Goal: Task Accomplishment & Management: Complete application form

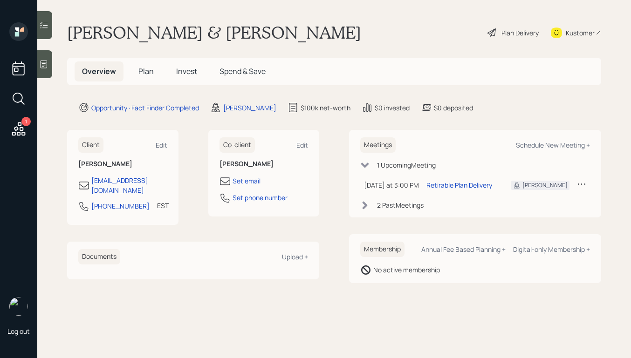
click at [502, 29] on div "Plan Delivery" at bounding box center [520, 33] width 37 height 10
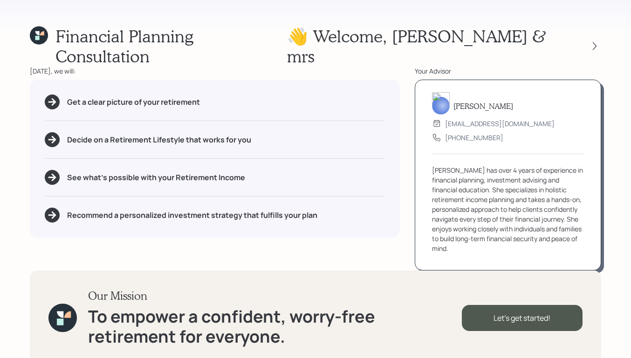
click at [588, 40] on div at bounding box center [586, 46] width 30 height 13
click at [593, 41] on icon at bounding box center [594, 45] width 9 height 9
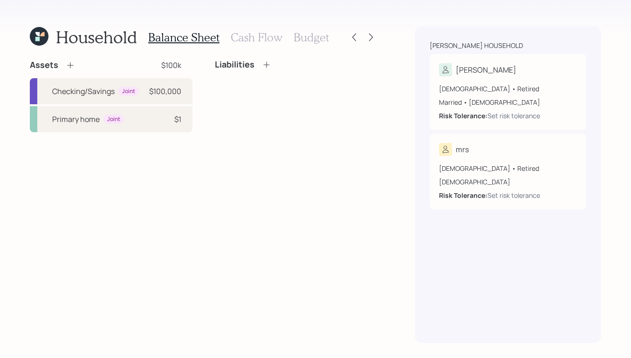
click at [33, 33] on icon at bounding box center [39, 36] width 19 height 19
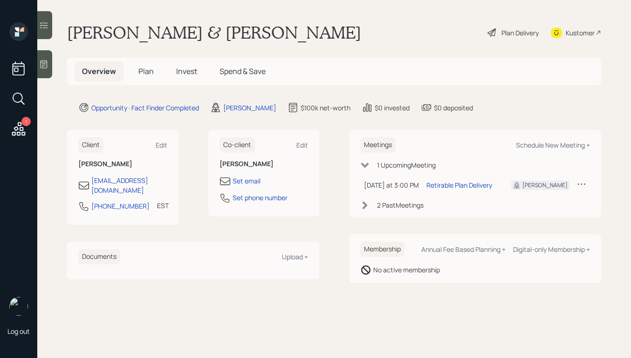
click at [497, 34] on div "Plan Delivery" at bounding box center [513, 32] width 53 height 21
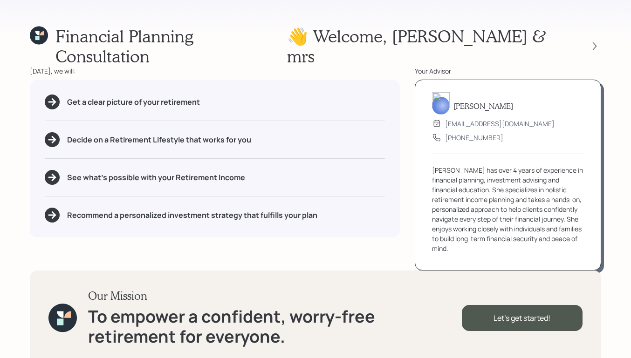
click at [370, 26] on div "Financial Planning Consultation 👋 Welcome , [PERSON_NAME] & mrs" at bounding box center [315, 46] width 571 height 40
click at [599, 41] on icon at bounding box center [594, 45] width 9 height 9
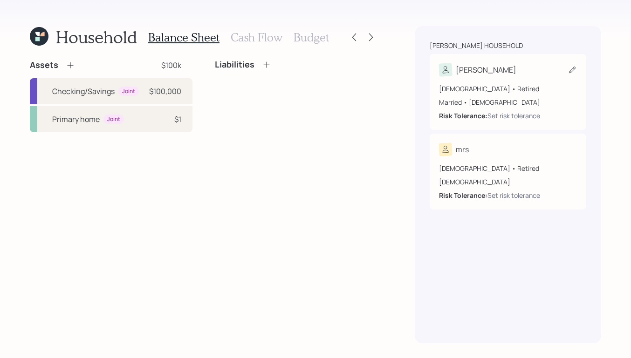
click at [518, 84] on div "[DEMOGRAPHIC_DATA] • Retired" at bounding box center [508, 89] width 138 height 10
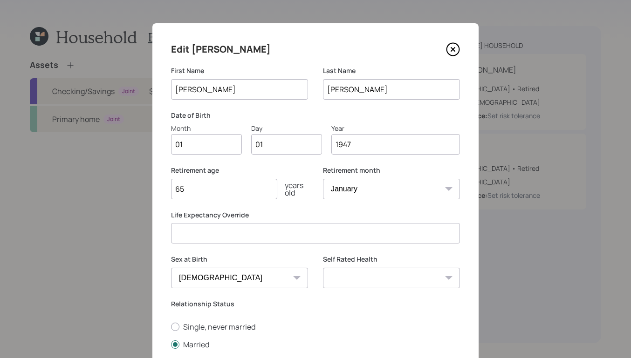
click at [210, 148] on input "01" at bounding box center [206, 144] width 71 height 21
type input "0"
type input "04"
type input "0"
type input "23"
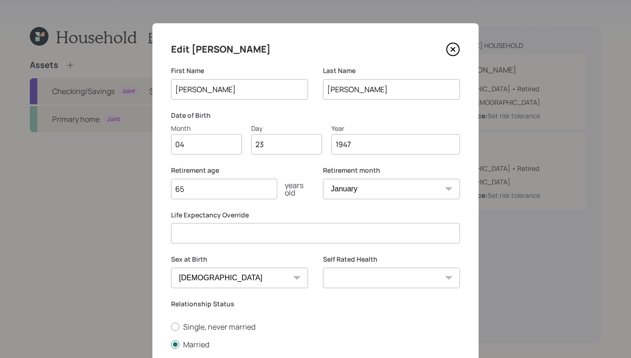
click at [220, 200] on div "Retirement age [DEMOGRAPHIC_DATA] years old" at bounding box center [239, 188] width 137 height 45
click at [221, 194] on input "65" at bounding box center [224, 189] width 106 height 21
type input "6"
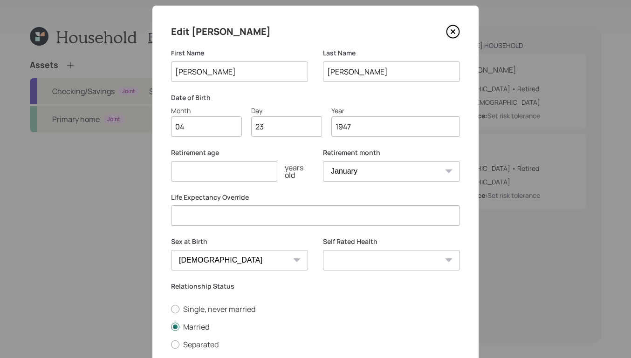
scroll to position [93, 0]
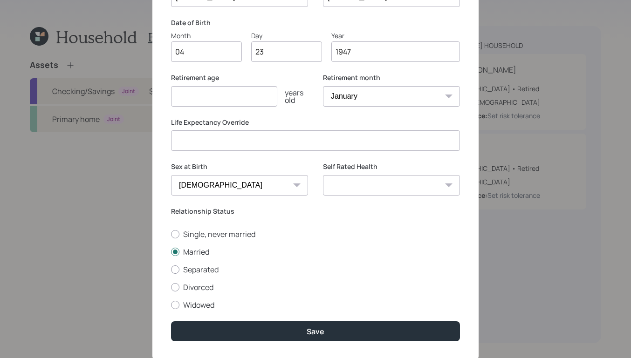
click at [216, 95] on input "number" at bounding box center [224, 96] width 106 height 21
type input "67"
click at [355, 186] on select "Excellent Very Good Good Fair Poor" at bounding box center [391, 185] width 137 height 21
select select "very_good"
click at [323, 175] on select "Excellent Very Good Good Fair Poor" at bounding box center [391, 185] width 137 height 21
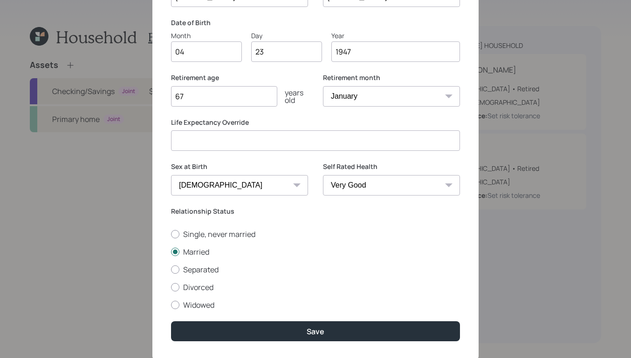
click at [345, 225] on div "Relationship Status Single, never married Married Separated Divorced Widowed" at bounding box center [315, 258] width 289 height 103
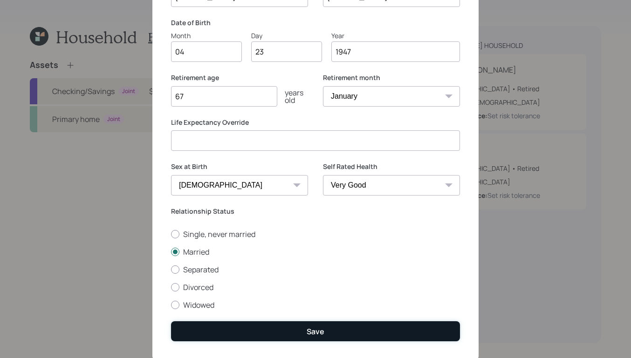
click at [287, 336] on button "Save" at bounding box center [315, 332] width 289 height 20
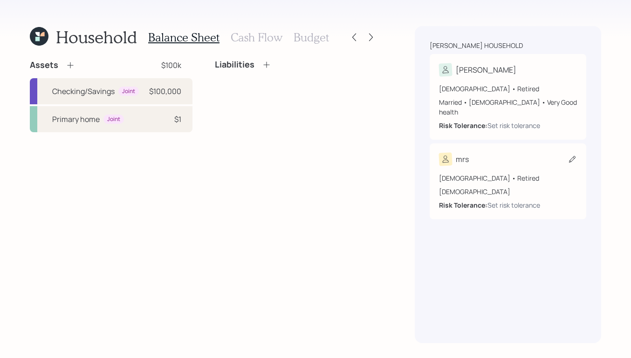
click at [503, 153] on div "mrs" at bounding box center [508, 159] width 138 height 13
select select "[DEMOGRAPHIC_DATA]"
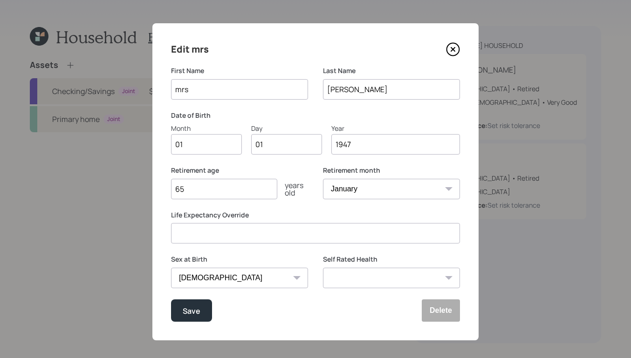
click at [221, 85] on input "mrs" at bounding box center [239, 89] width 137 height 21
type input "m"
type input "[PERSON_NAME]"
click at [199, 142] on input "01" at bounding box center [206, 144] width 71 height 21
type input "0"
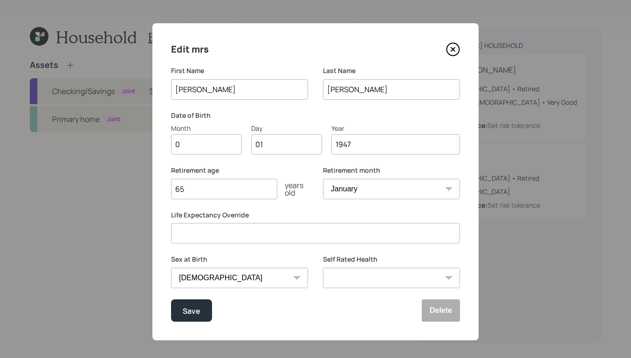
type input "04"
type input "0"
type input "26"
type input "1958"
click at [383, 188] on select "January February March April May June July August September October November De…" at bounding box center [391, 189] width 137 height 21
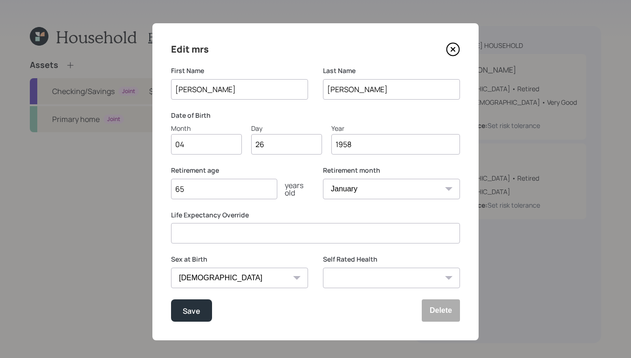
select select "4"
click at [323, 179] on select "January February March April May June July August September October November De…" at bounding box center [391, 189] width 137 height 21
click at [321, 212] on label "Life Expectancy Override" at bounding box center [315, 215] width 289 height 9
click at [217, 189] on input "65" at bounding box center [224, 189] width 106 height 21
type input "6"
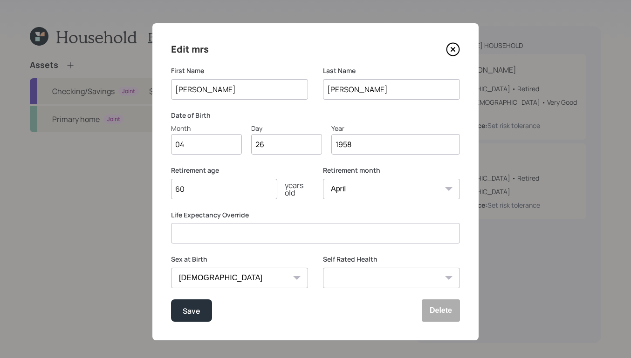
type input "60"
click at [360, 273] on select "Excellent Very Good Good Fair Poor" at bounding box center [391, 278] width 137 height 21
select select "fair"
click at [323, 268] on select "Excellent Very Good Good Fair Poor" at bounding box center [391, 278] width 137 height 21
click at [192, 316] on div "Save" at bounding box center [192, 311] width 18 height 13
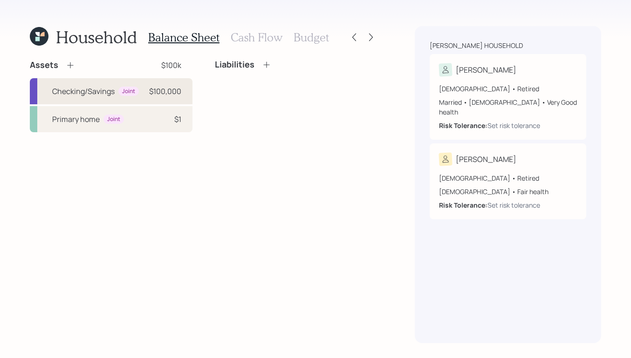
click at [79, 88] on div "Checking/Savings" at bounding box center [83, 91] width 62 height 11
select select "cash"
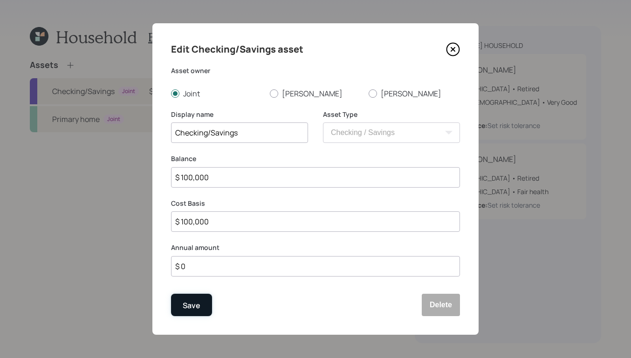
drag, startPoint x: 187, startPoint y: 305, endPoint x: 187, endPoint y: 311, distance: 6.1
click at [188, 305] on div "Save" at bounding box center [192, 306] width 18 height 13
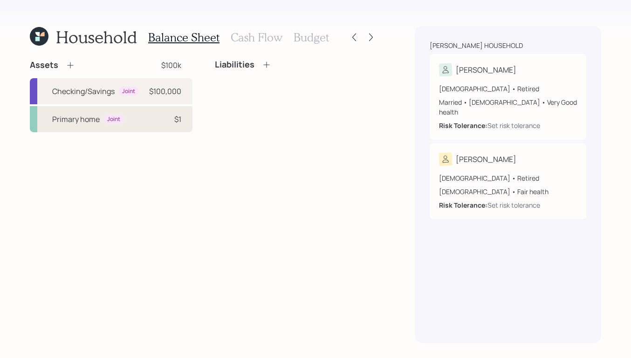
click at [139, 127] on div "Primary home Joint $1" at bounding box center [111, 119] width 163 height 26
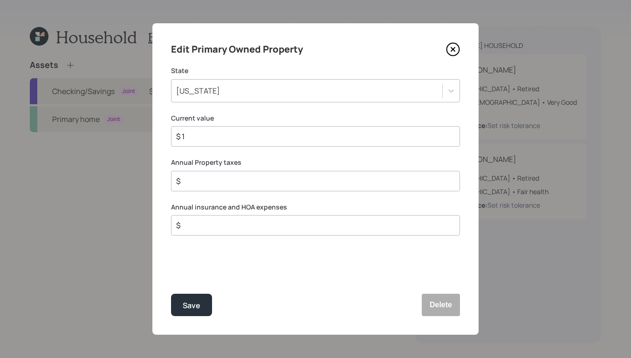
click at [212, 138] on input "$ 1" at bounding box center [311, 136] width 273 height 11
type input "$ 350,000"
click at [271, 186] on input "$" at bounding box center [311, 181] width 273 height 11
type input "$ 2,000"
click at [261, 228] on input "$" at bounding box center [311, 225] width 273 height 11
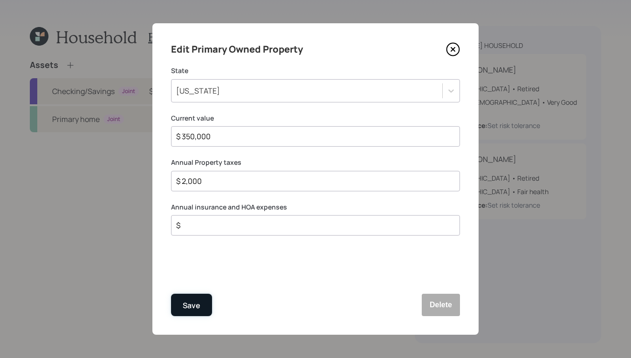
click at [184, 312] on button "Save" at bounding box center [191, 305] width 41 height 22
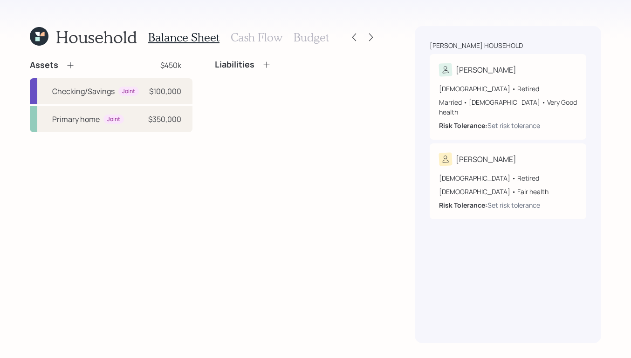
click at [68, 63] on icon at bounding box center [70, 65] width 9 height 9
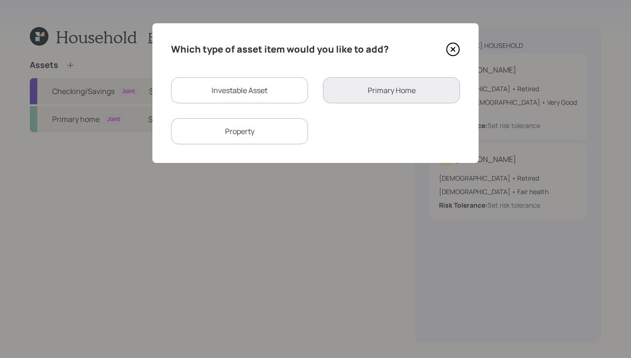
click at [253, 142] on div "Property" at bounding box center [239, 131] width 137 height 26
select select "rental_property"
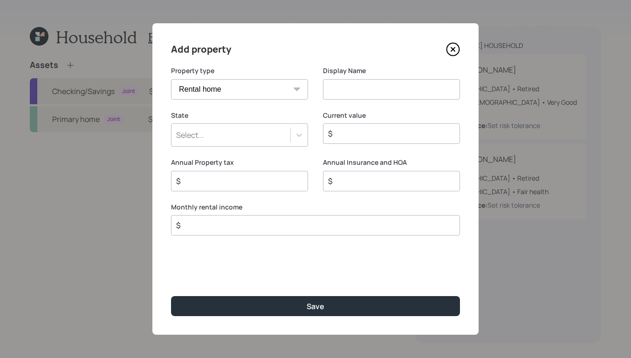
click at [359, 89] on input at bounding box center [391, 89] width 137 height 21
click at [354, 89] on input at bounding box center [391, 89] width 137 height 21
type input "Rental"
click at [249, 130] on div "Select..." at bounding box center [231, 135] width 119 height 16
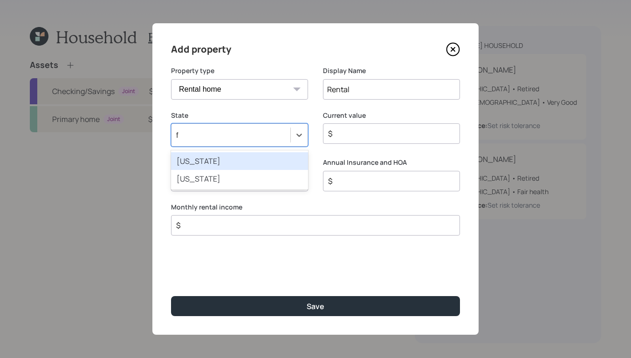
type input "fl"
click at [246, 162] on div "[US_STATE]" at bounding box center [239, 161] width 137 height 18
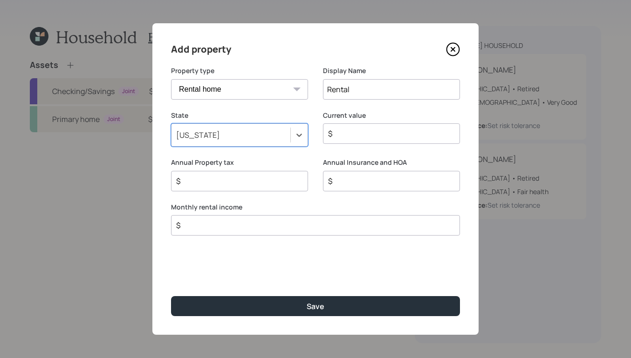
click at [384, 130] on input "$" at bounding box center [387, 133] width 121 height 11
click at [418, 131] on input "$" at bounding box center [387, 133] width 121 height 11
click at [372, 128] on input "$" at bounding box center [387, 133] width 121 height 11
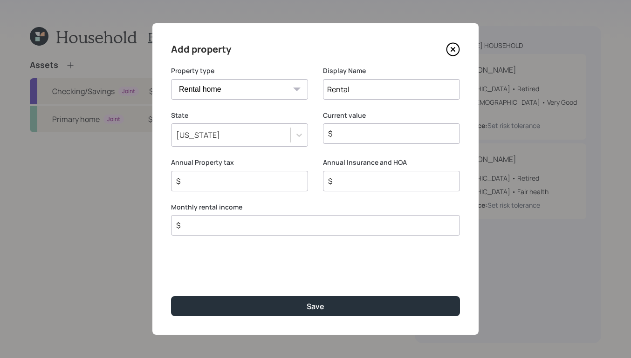
click at [394, 138] on input "$" at bounding box center [387, 133] width 121 height 11
click at [452, 48] on icon at bounding box center [453, 50] width 4 height 4
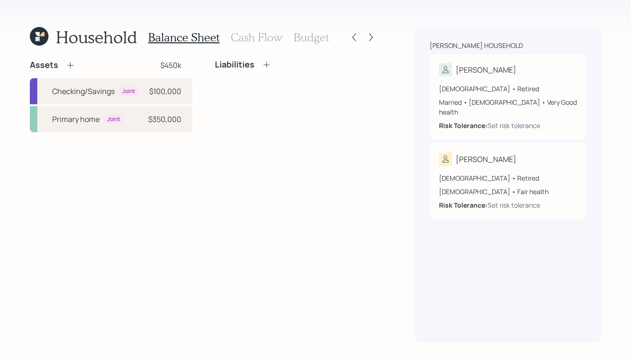
click at [72, 67] on icon at bounding box center [70, 65] width 9 height 9
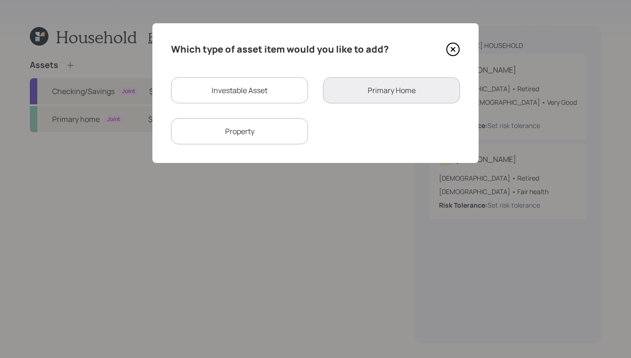
click at [239, 90] on div "Investable Asset" at bounding box center [239, 90] width 137 height 26
select select "taxable"
select select "balanced"
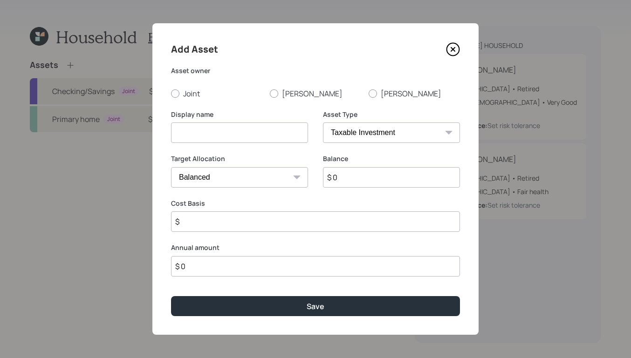
click at [453, 45] on icon at bounding box center [453, 49] width 14 height 14
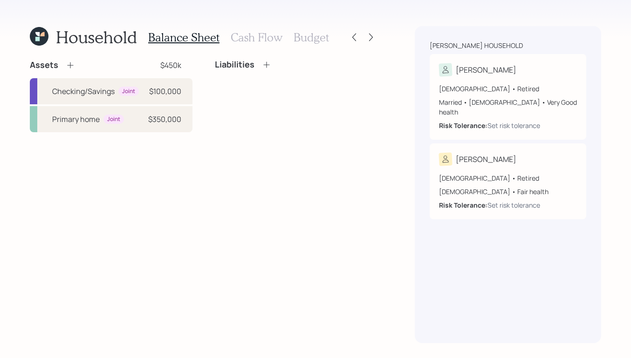
click at [307, 201] on div "Assets $450k Checking/Savings Joint $100,000 Primary home Joint $350,000 Liabil…" at bounding box center [204, 202] width 348 height 284
click at [251, 41] on h3 "Cash Flow" at bounding box center [257, 38] width 52 height 14
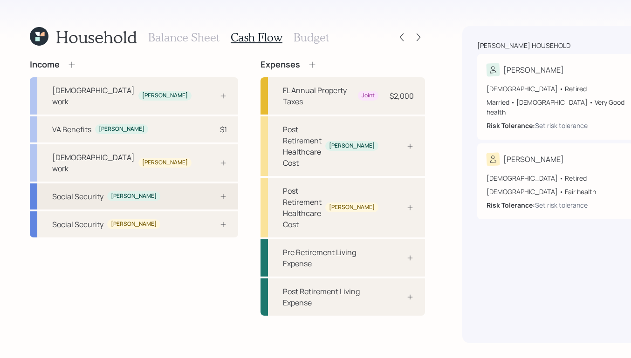
click at [134, 184] on div "Social Security [PERSON_NAME]" at bounding box center [134, 197] width 208 height 26
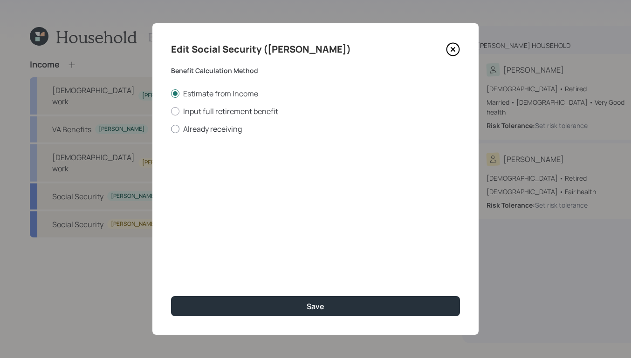
click at [179, 131] on label "Already receiving" at bounding box center [315, 129] width 289 height 10
click at [171, 129] on input "Already receiving" at bounding box center [171, 129] width 0 height 0
radio input "true"
click at [321, 173] on input "$" at bounding box center [315, 168] width 289 height 21
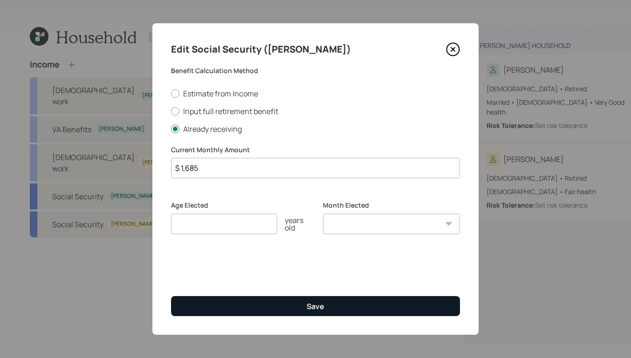
type input "$ 1,685"
click at [322, 303] on div "Save" at bounding box center [316, 307] width 18 height 10
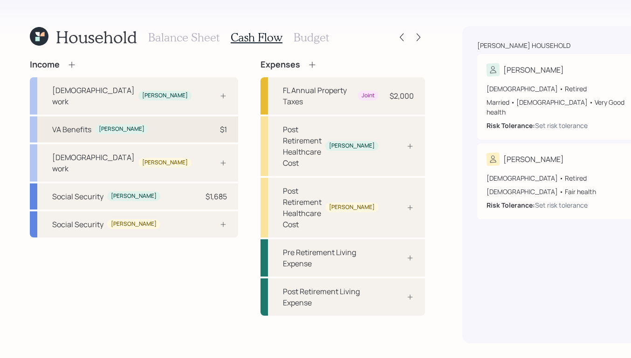
click at [117, 118] on div "VA Benefits [PERSON_NAME] $1" at bounding box center [134, 130] width 208 height 26
select select "other"
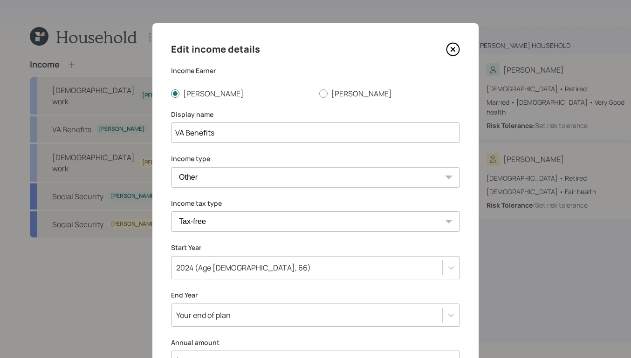
click at [451, 48] on icon at bounding box center [453, 49] width 14 height 14
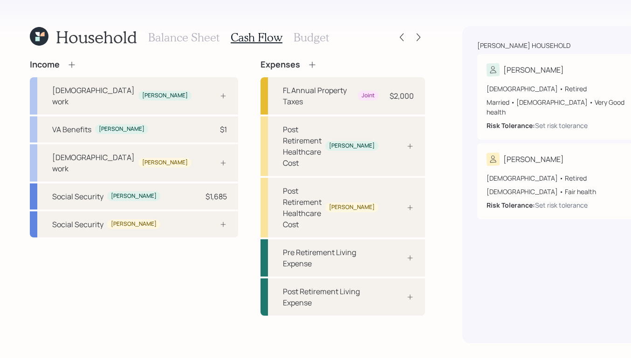
click at [70, 65] on icon at bounding box center [71, 64] width 9 height 9
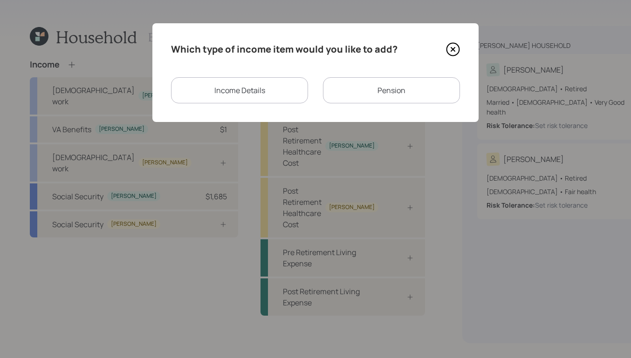
click at [396, 91] on div "Pension" at bounding box center [391, 90] width 137 height 26
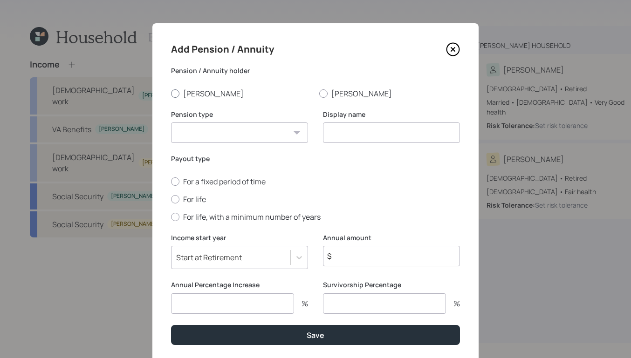
click at [177, 91] on label "[PERSON_NAME]" at bounding box center [241, 94] width 141 height 10
click at [171, 93] on input "[PERSON_NAME]" at bounding box center [171, 93] width 0 height 0
radio input "true"
click at [268, 137] on select "Pension Annuity" at bounding box center [239, 133] width 137 height 21
select select "pension"
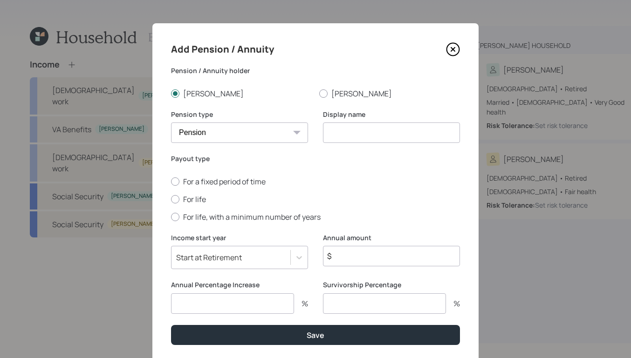
click at [171, 123] on select "Pension Annuity" at bounding box center [239, 133] width 137 height 21
click at [366, 121] on div "Display name" at bounding box center [391, 127] width 137 height 34
click at [365, 126] on input at bounding box center [391, 133] width 137 height 21
type input "VA Pension"
click at [177, 201] on label "For life" at bounding box center [315, 199] width 289 height 10
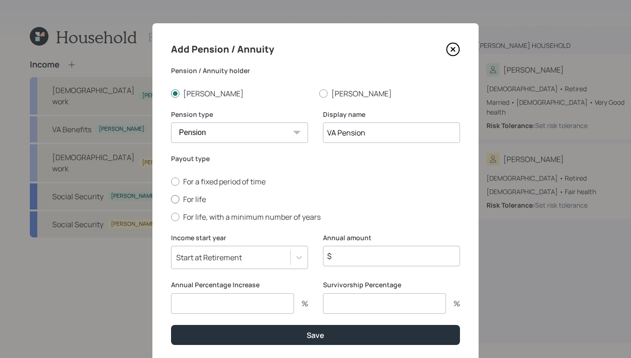
click at [171, 199] on input "For life" at bounding box center [171, 199] width 0 height 0
radio input "true"
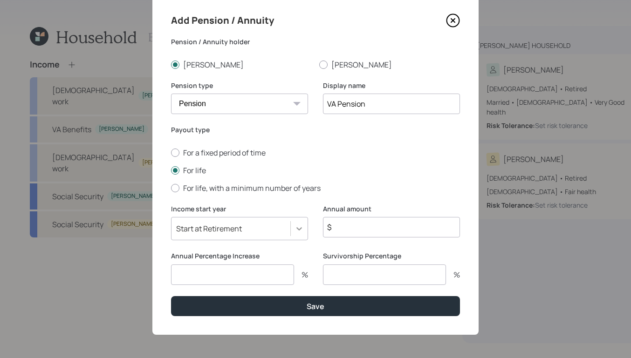
scroll to position [29, 0]
click at [302, 227] on div at bounding box center [299, 228] width 17 height 17
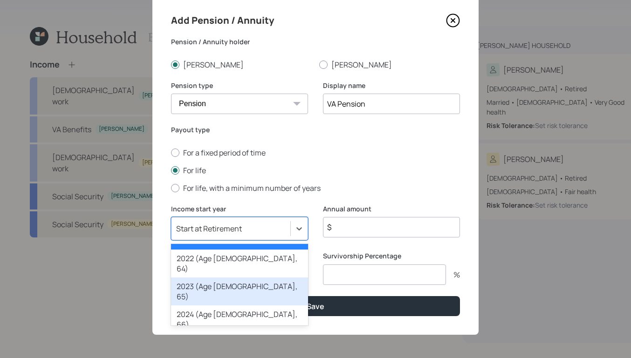
scroll to position [14, 0]
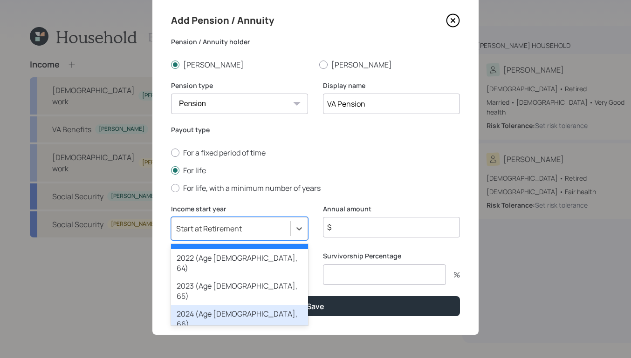
click at [256, 305] on div "2024 (Age [DEMOGRAPHIC_DATA], 66)" at bounding box center [239, 319] width 137 height 28
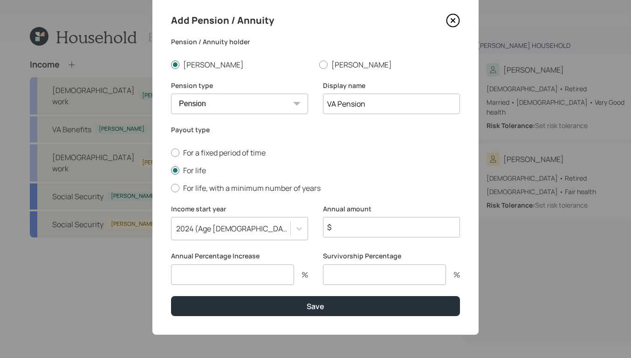
click at [362, 233] on input "$" at bounding box center [391, 227] width 137 height 21
type input "$ 48,000"
click at [246, 275] on input "number" at bounding box center [232, 275] width 123 height 21
click at [280, 273] on input "number" at bounding box center [232, 275] width 123 height 21
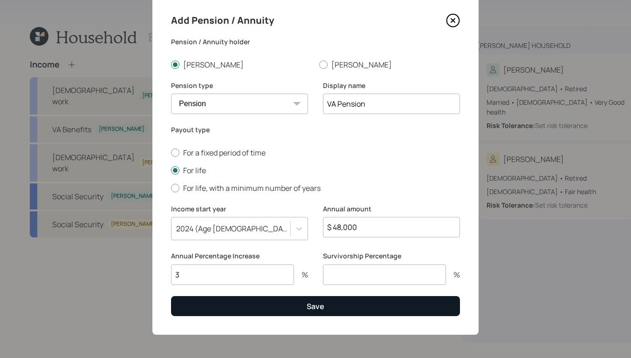
type input "3"
click at [337, 309] on button "Save" at bounding box center [315, 306] width 289 height 20
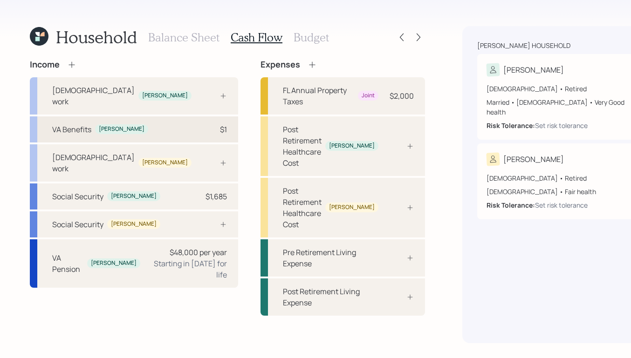
click at [114, 124] on div "[PERSON_NAME]" at bounding box center [121, 129] width 53 height 10
select select "other"
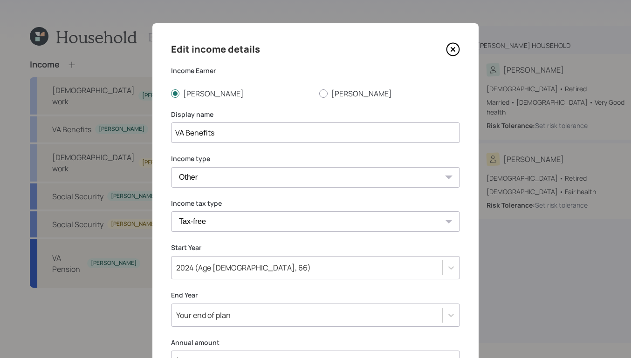
scroll to position [133, 0]
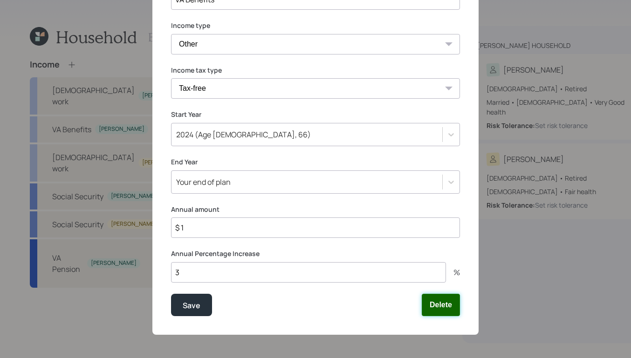
drag, startPoint x: 440, startPoint y: 302, endPoint x: 428, endPoint y: 299, distance: 12.1
click at [440, 302] on button "Delete" at bounding box center [441, 305] width 38 height 22
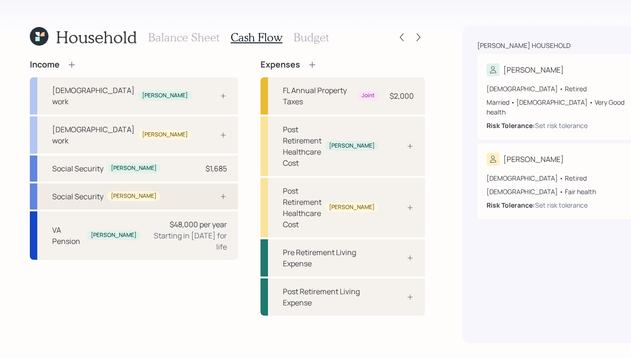
click at [111, 192] on div "[PERSON_NAME]" at bounding box center [134, 196] width 46 height 8
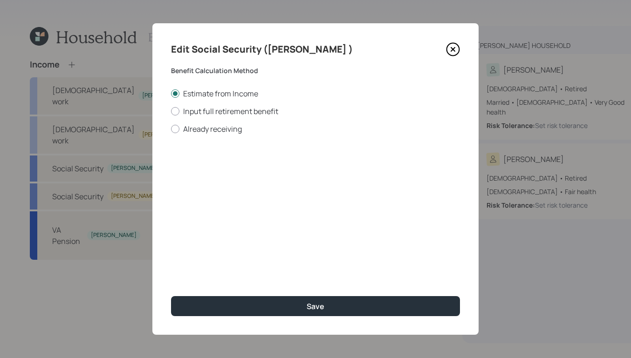
click at [455, 51] on icon at bounding box center [453, 49] width 14 height 14
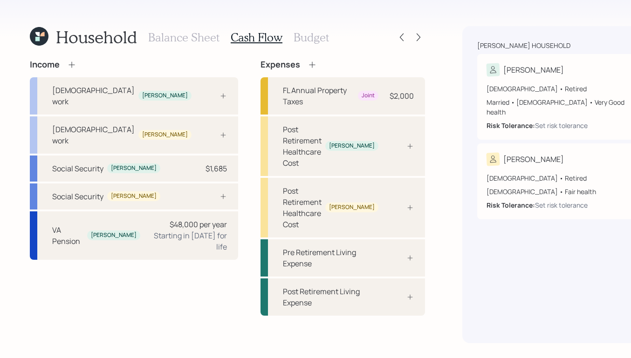
click at [189, 63] on div "Income" at bounding box center [134, 65] width 208 height 10
click at [70, 64] on icon at bounding box center [71, 64] width 9 height 9
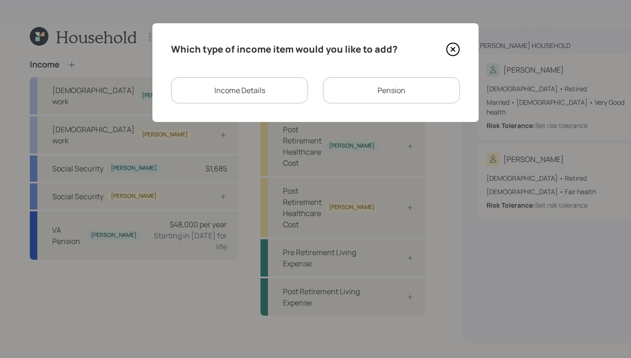
click at [261, 99] on div "Income Details" at bounding box center [239, 90] width 137 height 26
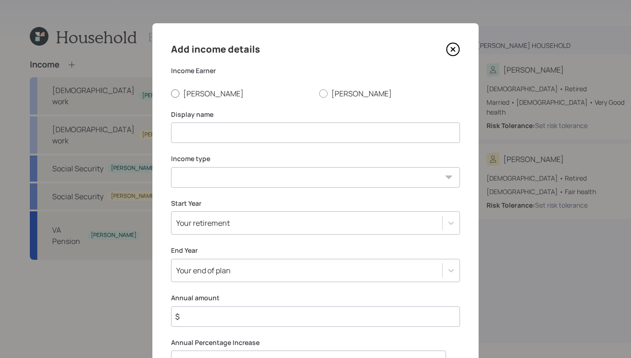
click at [173, 94] on div at bounding box center [175, 93] width 8 height 8
click at [171, 94] on input "[PERSON_NAME]" at bounding box center [171, 93] width 0 height 0
radio input "true"
click at [204, 135] on input at bounding box center [315, 133] width 289 height 21
type input "Construction"
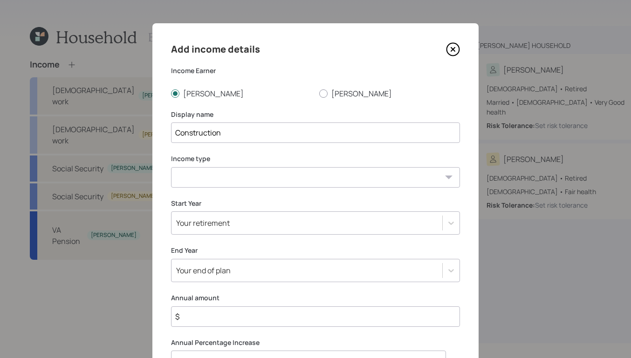
click at [263, 172] on select "[DEMOGRAPHIC_DATA] work [DEMOGRAPHIC_DATA] work Self employment Other" at bounding box center [315, 177] width 289 height 21
select select "part_time"
click at [171, 167] on select "[DEMOGRAPHIC_DATA] work [DEMOGRAPHIC_DATA] work Self employment Other" at bounding box center [315, 177] width 289 height 21
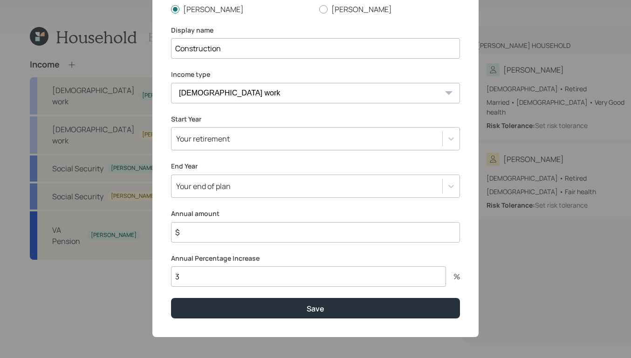
scroll to position [87, 0]
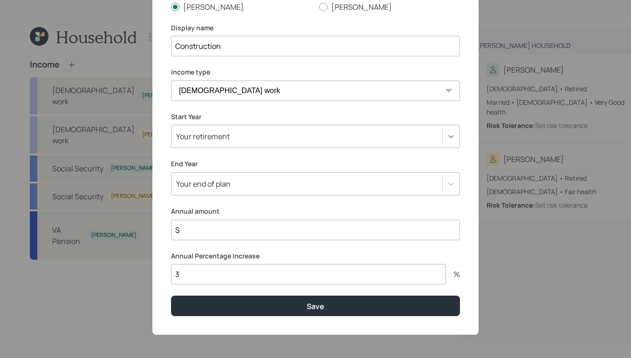
drag, startPoint x: 462, startPoint y: 126, endPoint x: 449, endPoint y: 134, distance: 15.0
click at [462, 126] on div "Add income details Income Earner [PERSON_NAME] [PERSON_NAME] Display name Const…" at bounding box center [315, 136] width 326 height 398
click at [450, 133] on icon at bounding box center [451, 136] width 9 height 9
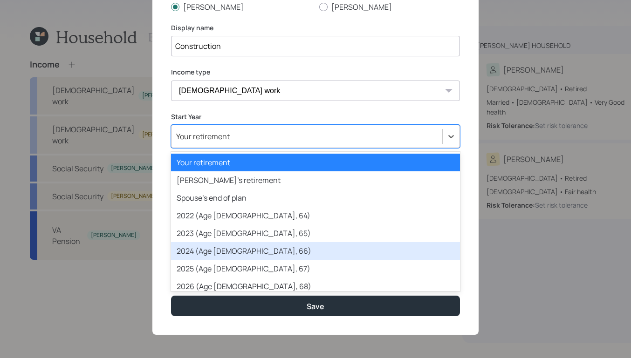
click at [286, 245] on div "2024 (Age [DEMOGRAPHIC_DATA], 66)" at bounding box center [315, 251] width 289 height 18
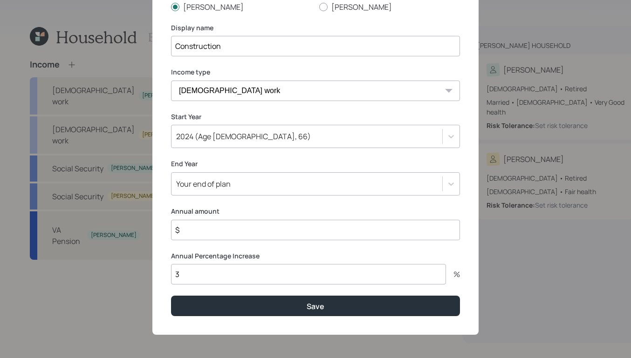
click at [253, 232] on input "$" at bounding box center [315, 230] width 289 height 21
click at [244, 228] on input "$" at bounding box center [315, 230] width 289 height 21
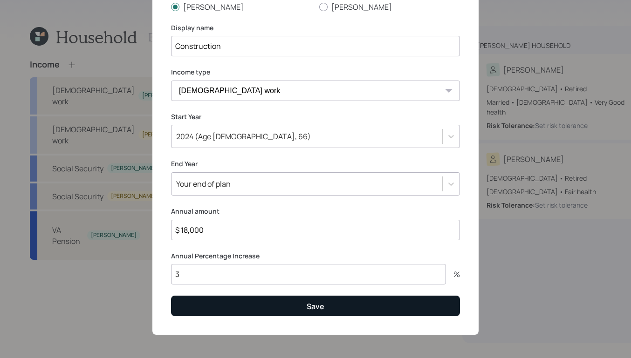
type input "$ 18,000"
drag, startPoint x: 368, startPoint y: 309, endPoint x: 373, endPoint y: 304, distance: 7.6
click at [368, 309] on button "Save" at bounding box center [315, 306] width 289 height 20
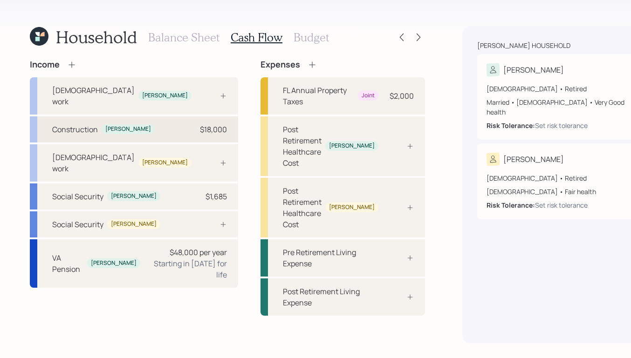
click at [122, 117] on div "Construction [PERSON_NAME] $18,000" at bounding box center [134, 130] width 208 height 26
select select "part_time"
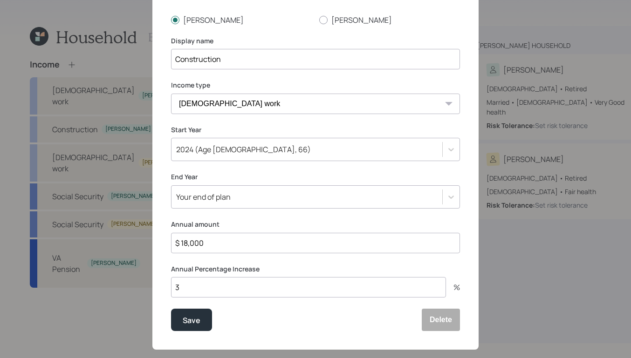
scroll to position [89, 0]
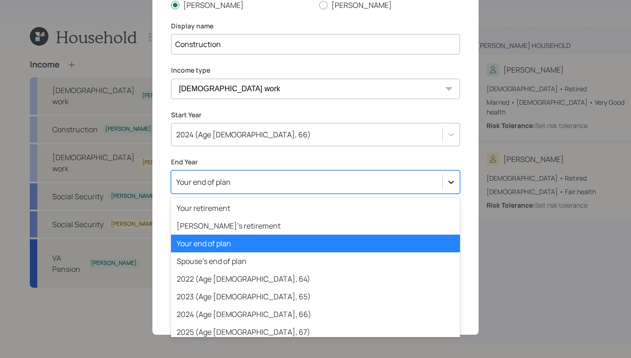
click at [447, 186] on icon at bounding box center [451, 182] width 9 height 9
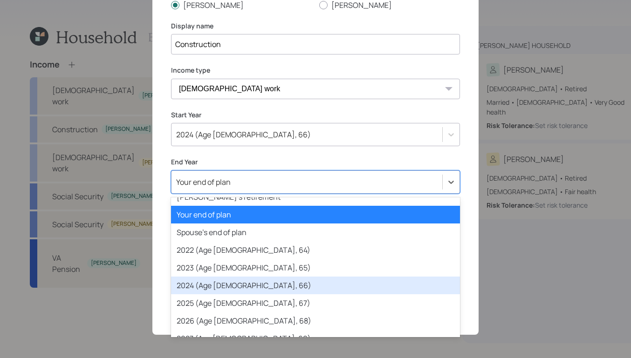
scroll to position [38, 0]
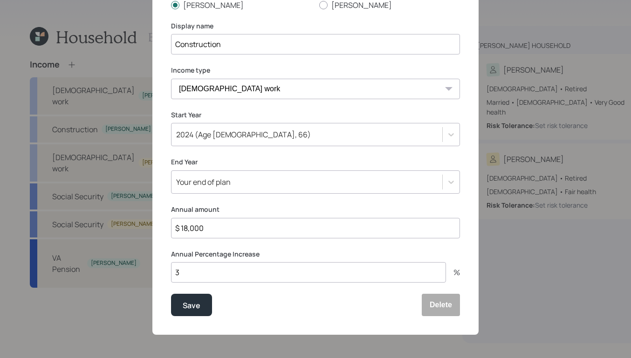
click at [346, 161] on label "End Year" at bounding box center [315, 162] width 289 height 9
drag, startPoint x: 448, startPoint y: 178, endPoint x: 446, endPoint y: 173, distance: 5.2
click at [448, 178] on icon at bounding box center [451, 182] width 9 height 9
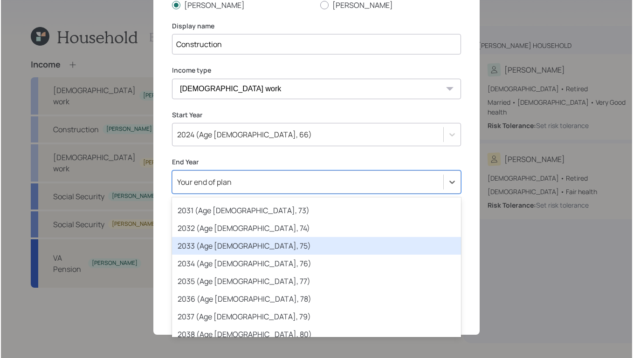
scroll to position [144, 0]
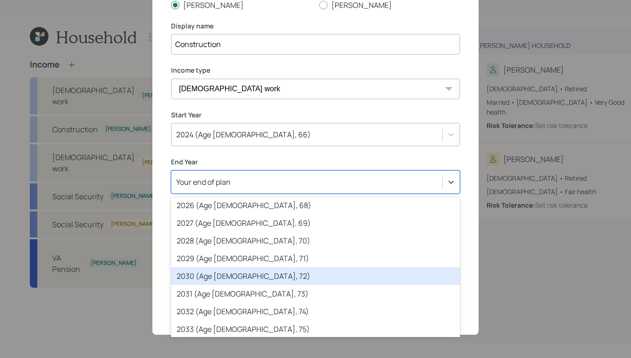
click at [262, 279] on div "2030 (Age [DEMOGRAPHIC_DATA], 72)" at bounding box center [315, 277] width 289 height 18
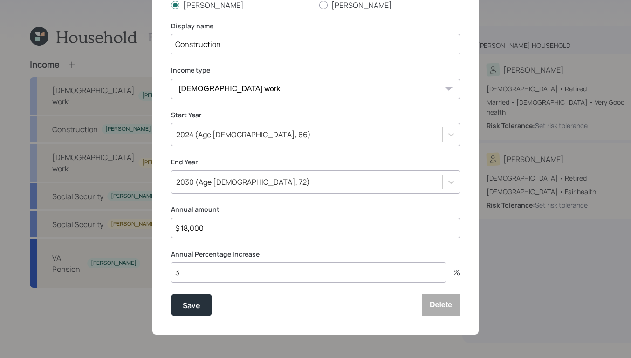
click at [282, 200] on div "Edit income details Income Earner [PERSON_NAME] [PERSON_NAME] Display name Cons…" at bounding box center [315, 135] width 326 height 400
click at [182, 313] on button "Save" at bounding box center [191, 305] width 41 height 22
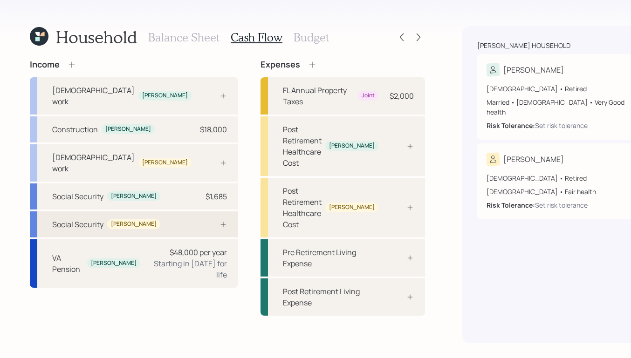
click at [140, 212] on div "Social Security [PERSON_NAME]" at bounding box center [134, 225] width 208 height 26
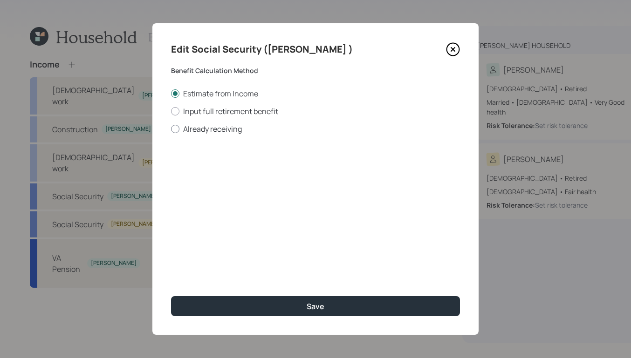
click at [181, 130] on label "Already receiving" at bounding box center [315, 129] width 289 height 10
click at [171, 129] on input "Already receiving" at bounding box center [171, 129] width 0 height 0
radio input "true"
click at [248, 162] on input "$" at bounding box center [315, 168] width 289 height 21
click at [240, 171] on input "$" at bounding box center [315, 168] width 289 height 21
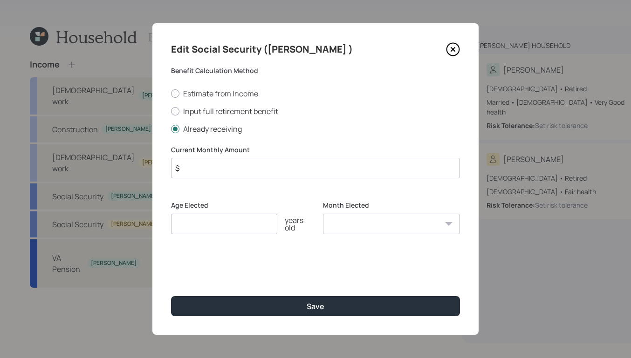
click at [455, 50] on icon at bounding box center [453, 49] width 14 height 14
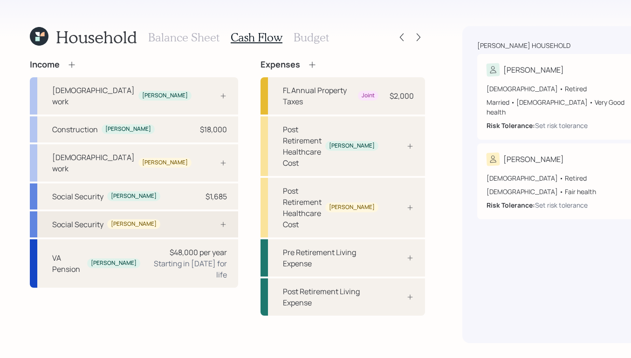
click at [161, 212] on div "Social Security [PERSON_NAME]" at bounding box center [134, 225] width 208 height 26
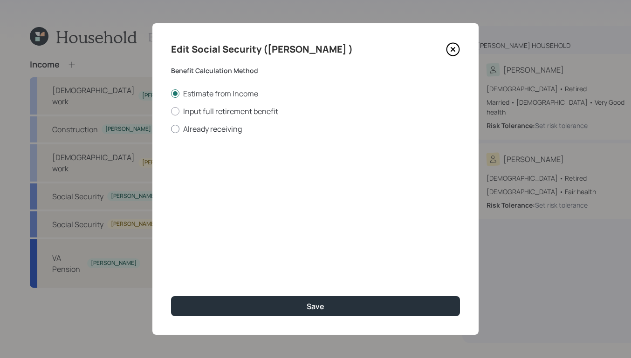
click at [177, 130] on div at bounding box center [175, 129] width 8 height 8
click at [171, 129] on input "Already receiving" at bounding box center [171, 129] width 0 height 0
radio input "true"
click at [262, 164] on input "$" at bounding box center [315, 168] width 289 height 21
drag, startPoint x: 220, startPoint y: 171, endPoint x: 54, endPoint y: 114, distance: 176.3
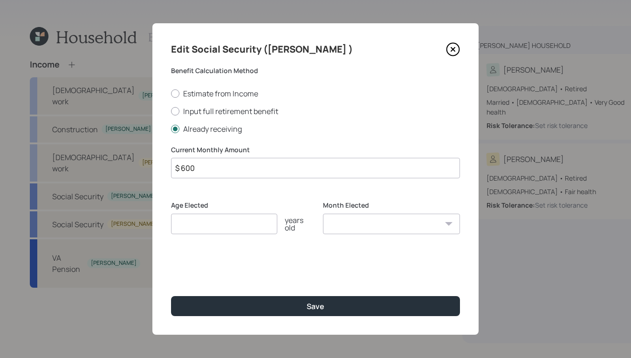
click at [139, 149] on div "Edit Social Security ([PERSON_NAME] ) Benefit Calculation Method Estimate from …" at bounding box center [315, 179] width 631 height 358
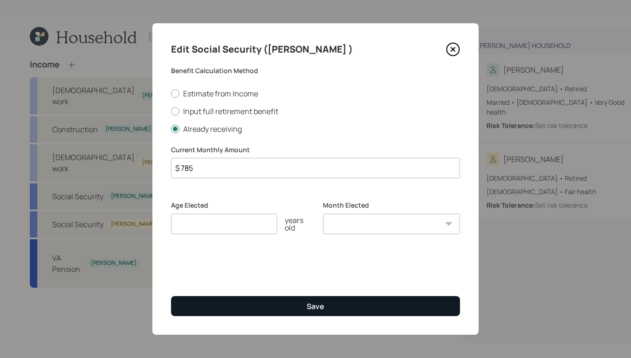
type input "$ 785"
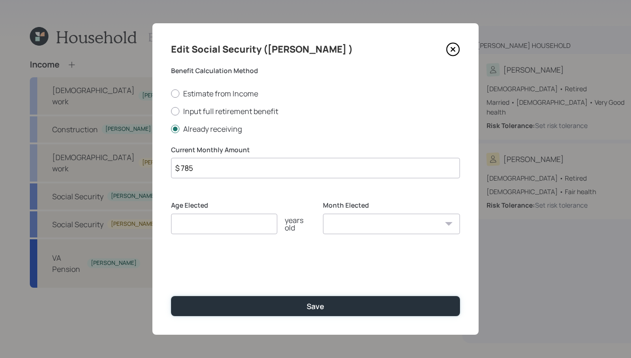
drag, startPoint x: 333, startPoint y: 312, endPoint x: 298, endPoint y: 320, distance: 35.9
click at [333, 312] on button "Save" at bounding box center [315, 306] width 289 height 20
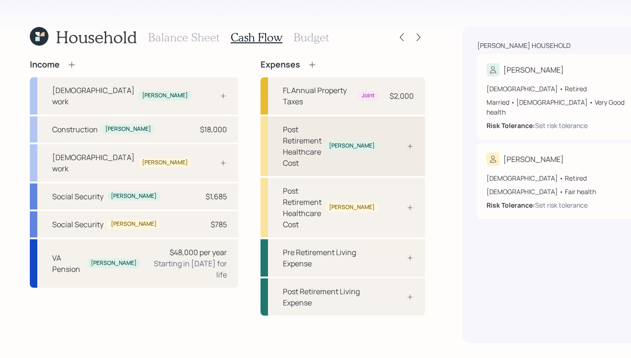
click at [329, 142] on div "[PERSON_NAME]" at bounding box center [352, 146] width 46 height 8
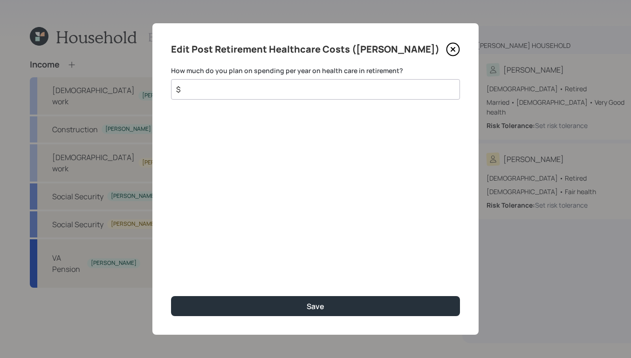
click at [264, 81] on div "$" at bounding box center [315, 89] width 289 height 21
click at [258, 85] on input "$" at bounding box center [311, 89] width 273 height 11
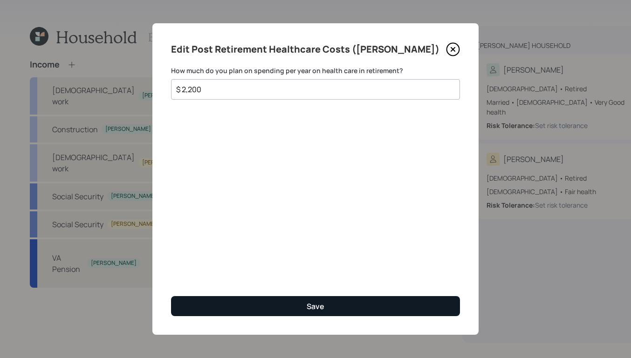
type input "$ 2,200"
click at [339, 303] on button "Save" at bounding box center [315, 306] width 289 height 20
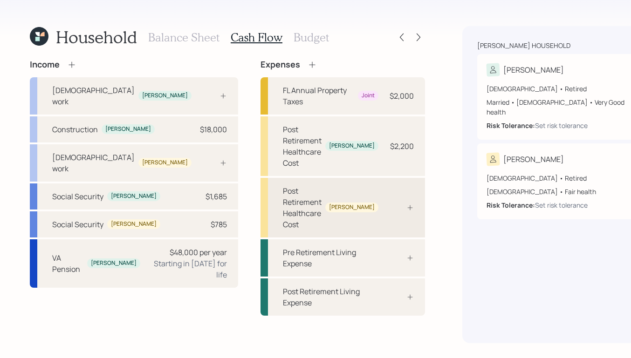
click at [283, 186] on div "Post Retirement Healthcare Cost" at bounding box center [302, 208] width 39 height 45
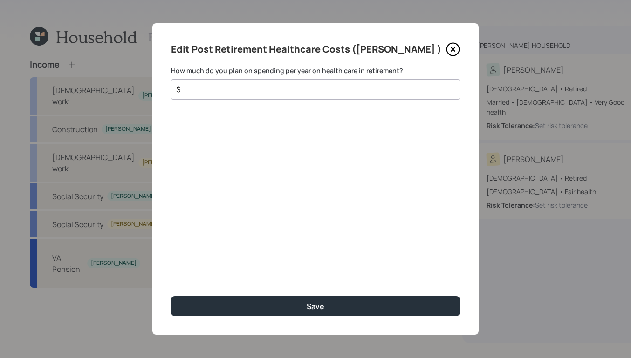
click at [235, 93] on input "$" at bounding box center [311, 89] width 273 height 11
drag, startPoint x: 221, startPoint y: 92, endPoint x: 114, endPoint y: 64, distance: 110.7
click at [114, 64] on div "Edit Post Retirement Healthcare Costs ([PERSON_NAME] ) How much do you plan on …" at bounding box center [315, 179] width 631 height 358
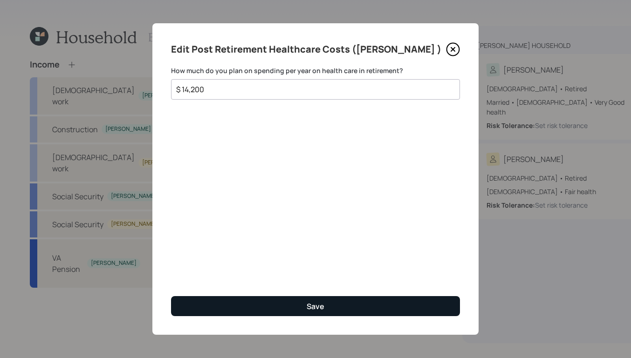
type input "$ 14,200"
click at [371, 305] on button "Save" at bounding box center [315, 306] width 289 height 20
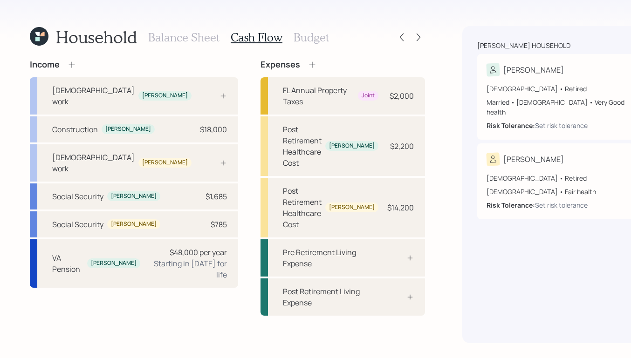
click at [317, 29] on div "Balance Sheet Cash Flow Budget" at bounding box center [238, 37] width 181 height 22
click at [316, 39] on h3 "Budget" at bounding box center [311, 38] width 35 height 14
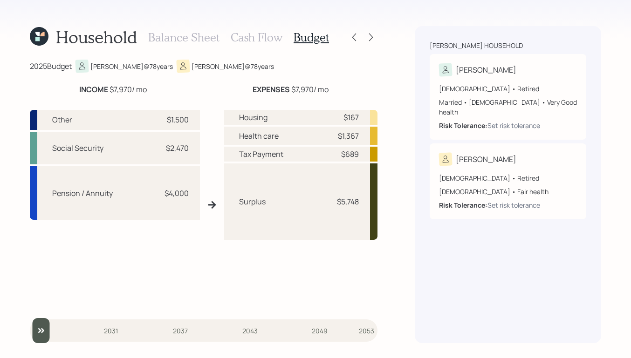
click at [259, 31] on h3 "Cash Flow" at bounding box center [257, 38] width 52 height 14
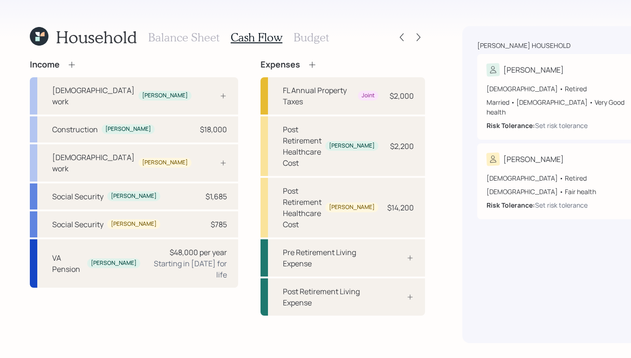
click at [294, 35] on h3 "Budget" at bounding box center [311, 38] width 35 height 14
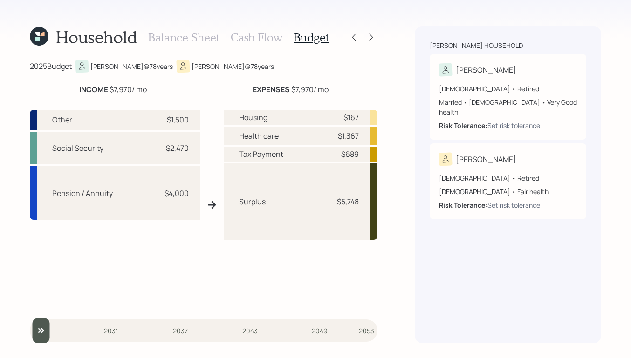
click at [260, 38] on h3 "Cash Flow" at bounding box center [257, 38] width 52 height 14
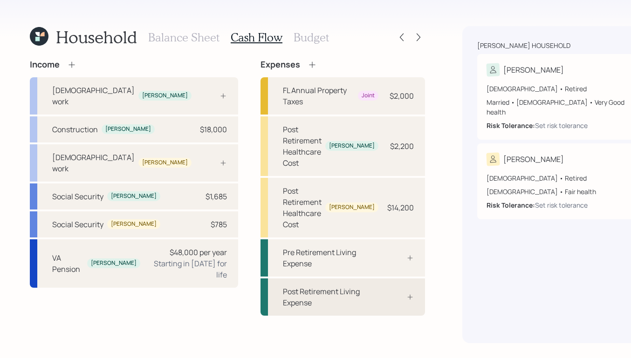
click at [319, 286] on div "Post Retirement Living Expense" at bounding box center [331, 297] width 96 height 22
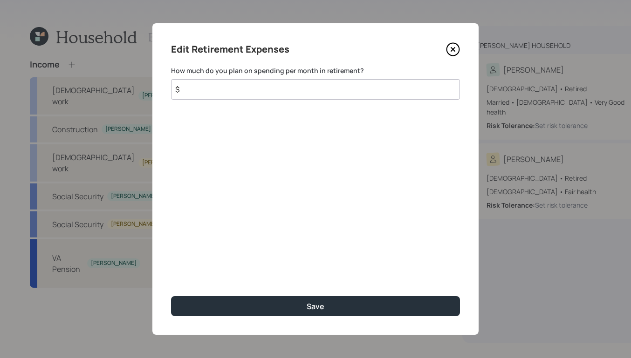
click at [259, 87] on input "$" at bounding box center [315, 89] width 289 height 21
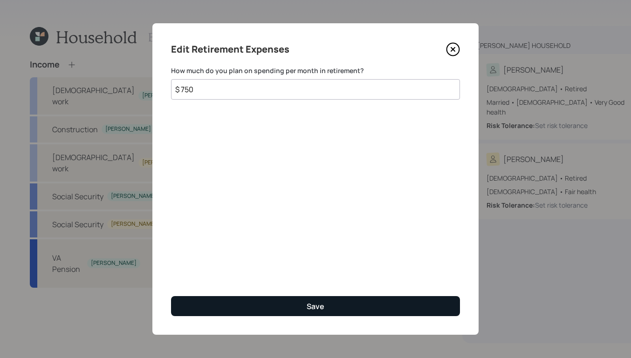
type input "$ 750"
click at [382, 303] on button "Save" at bounding box center [315, 306] width 289 height 20
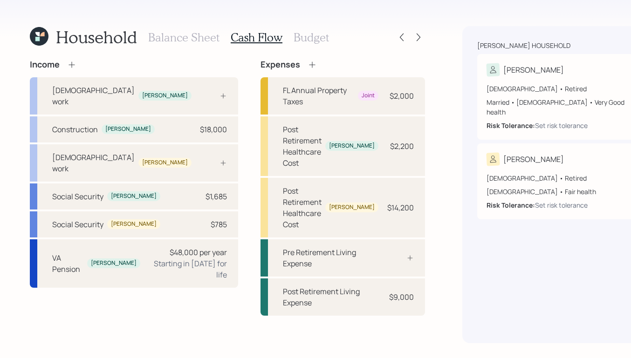
click at [315, 32] on h3 "Budget" at bounding box center [311, 38] width 35 height 14
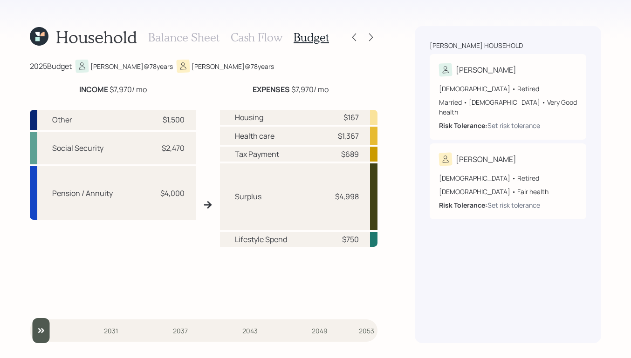
click at [173, 35] on h3 "Balance Sheet" at bounding box center [183, 38] width 71 height 14
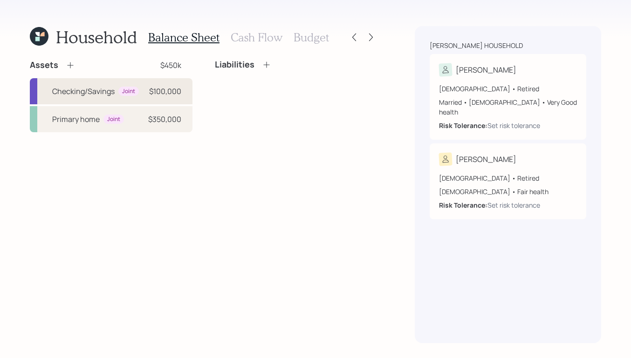
click at [114, 93] on div "Checking/Savings" at bounding box center [83, 91] width 62 height 11
select select "cash"
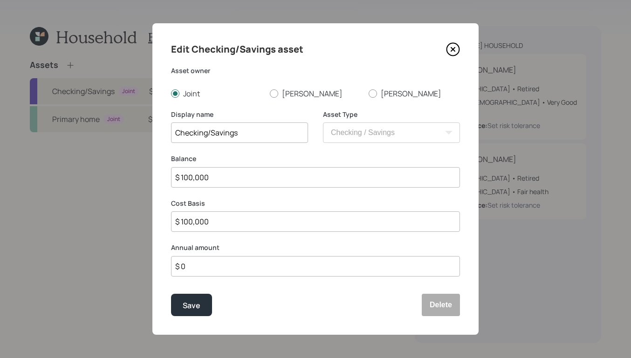
click at [238, 265] on input "$ 0" at bounding box center [315, 266] width 289 height 21
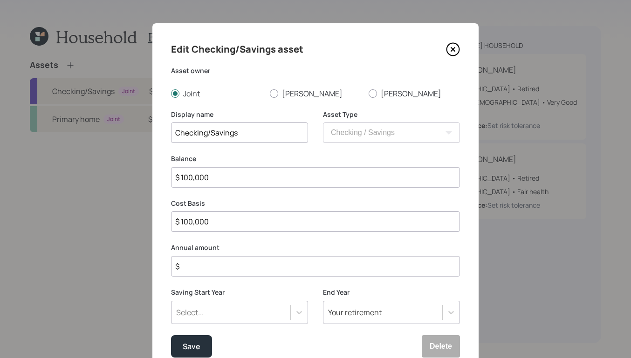
type input "$ 0"
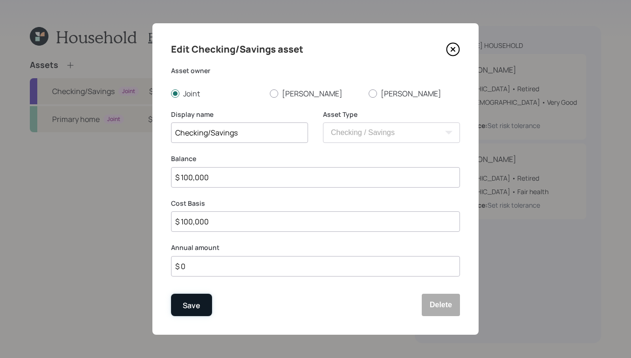
click at [175, 303] on button "Save" at bounding box center [191, 305] width 41 height 22
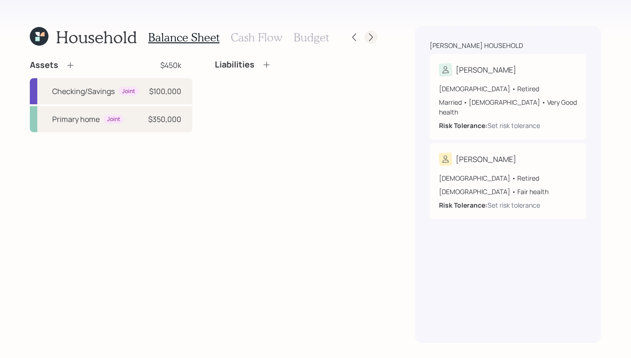
click at [371, 33] on icon at bounding box center [370, 37] width 9 height 9
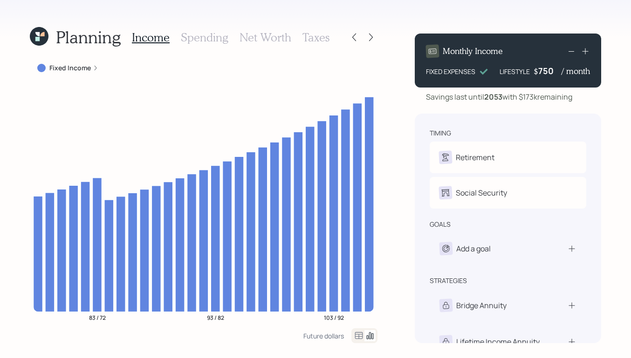
click at [98, 63] on div "Fixed Income" at bounding box center [68, 68] width 76 height 17
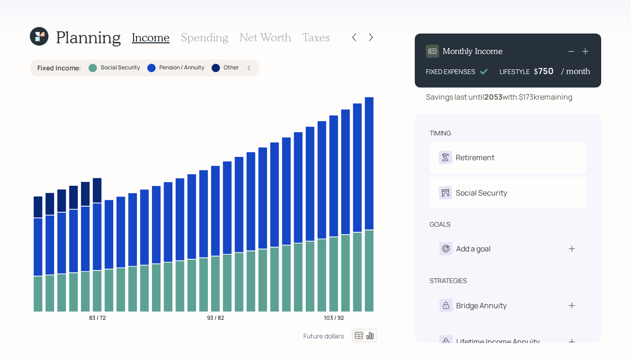
click at [253, 66] on div "Fixed Income : Social Security Pension / Annuity Other" at bounding box center [144, 68] width 229 height 17
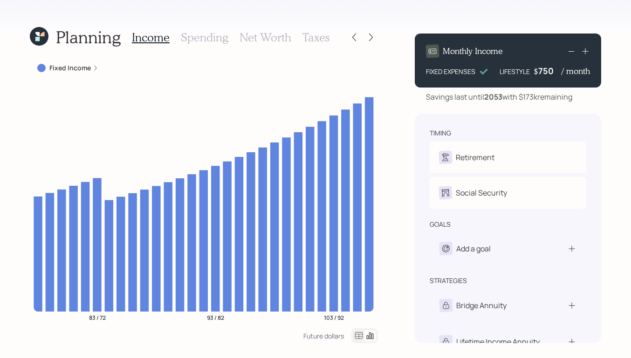
click at [84, 69] on label "Fixed Income" at bounding box center [69, 67] width 41 height 9
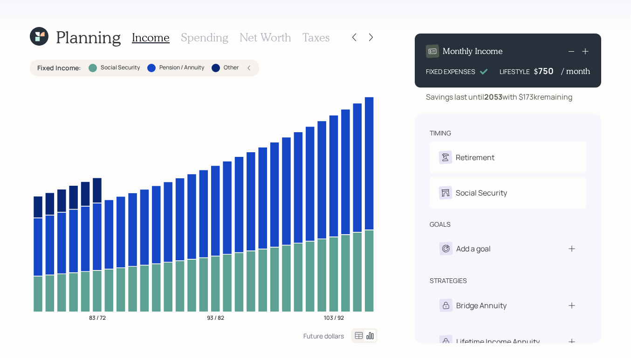
click at [7, 148] on div "Planning Income Spending Net Worth Taxes Fixed Income : Social Security Pension…" at bounding box center [315, 179] width 631 height 358
click at [27, 131] on div "Planning Income Spending Net Worth Taxes Fixed Income : Social Security Pension…" at bounding box center [315, 179] width 631 height 358
click at [354, 39] on icon at bounding box center [354, 37] width 9 height 9
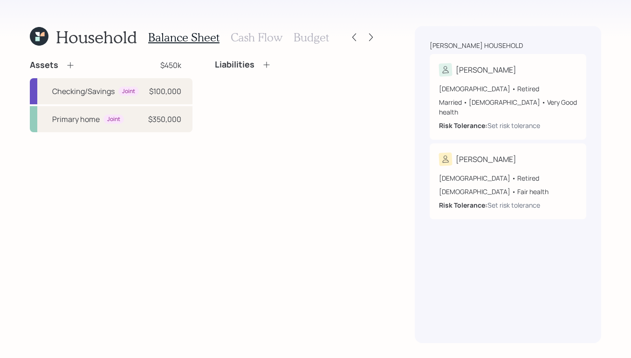
click at [378, 37] on div "Household Balance Sheet Cash Flow Budget Assets $450k Checking/Savings Joint $1…" at bounding box center [315, 179] width 631 height 358
click at [377, 36] on div at bounding box center [370, 37] width 13 height 13
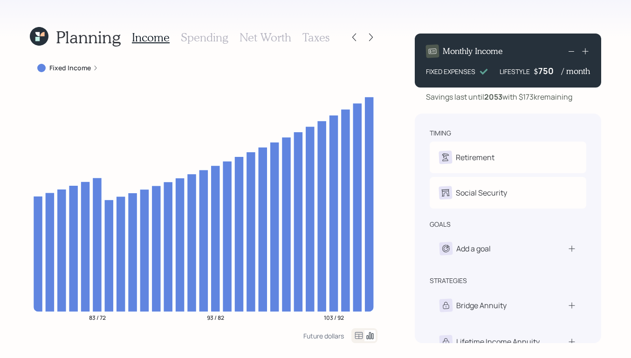
click at [62, 73] on div "Fixed Income" at bounding box center [68, 68] width 76 height 17
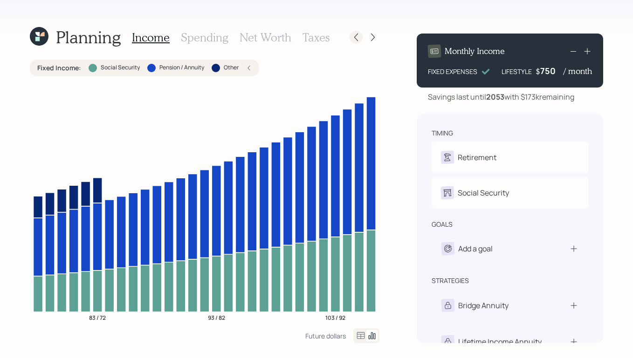
click at [354, 40] on icon at bounding box center [355, 37] width 9 height 9
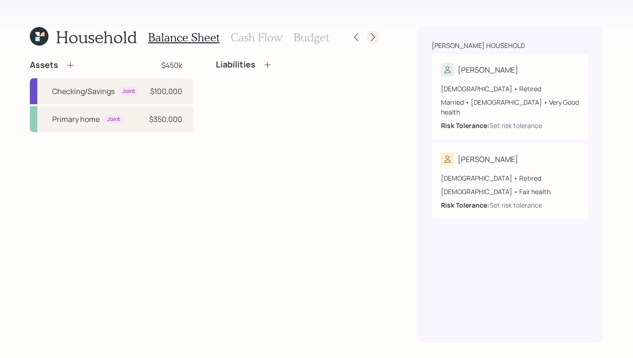
click at [372, 36] on icon at bounding box center [372, 37] width 9 height 9
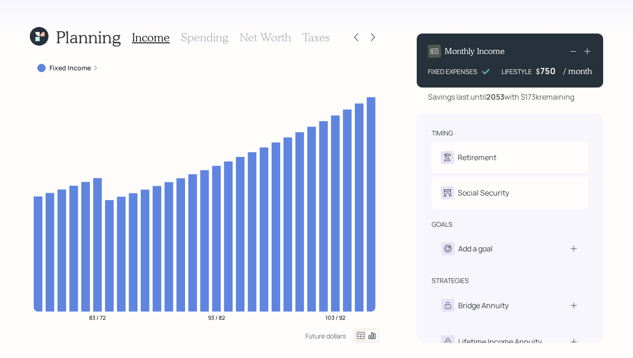
click at [89, 64] on label "Fixed Income" at bounding box center [69, 67] width 41 height 9
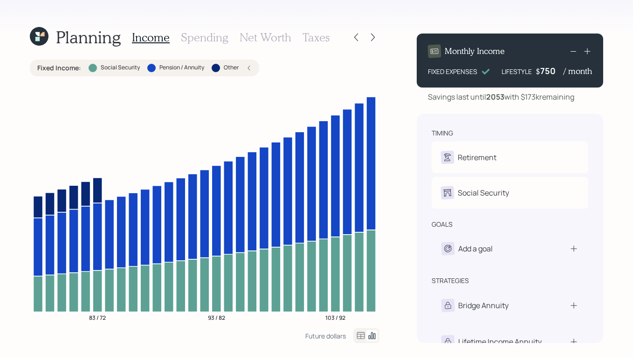
click at [251, 68] on icon at bounding box center [249, 68] width 6 height 6
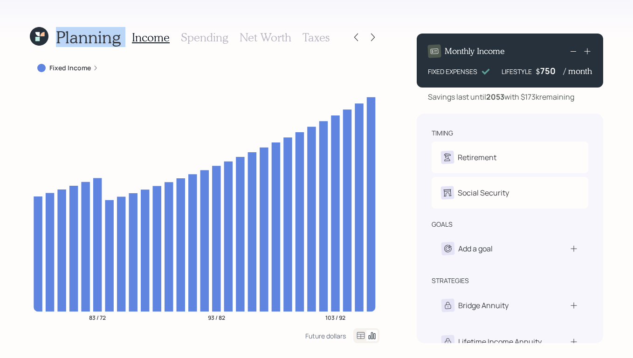
click at [123, 8] on div "Planning Income Spending Net Worth Taxes Fixed Income 83 / 72 93 / 82 103 / 92 …" at bounding box center [316, 179] width 633 height 358
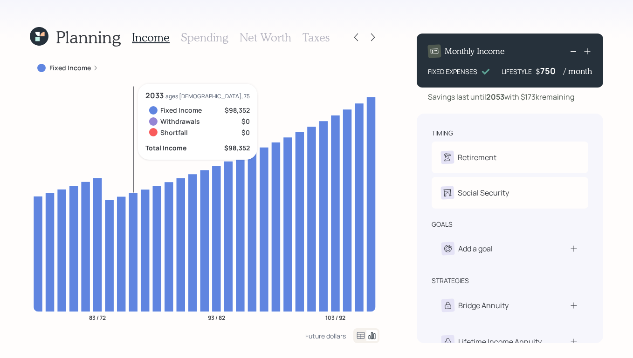
click at [130, 96] on icon "83 / 72 93 / 82 103 / 92" at bounding box center [205, 206] width 350 height 245
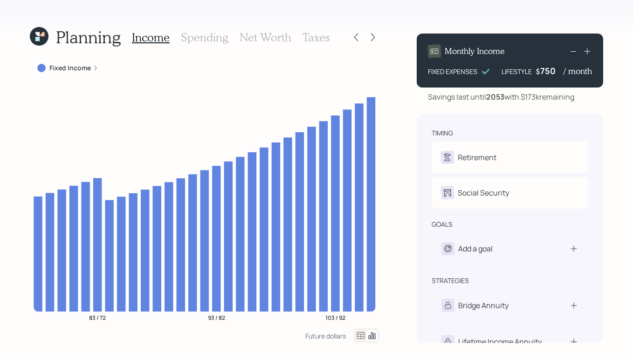
click at [396, 135] on div "Planning Income Spending Net Worth Taxes Fixed Income 83 / 72 93 / 82 103 / 92 …" at bounding box center [316, 179] width 633 height 358
click at [355, 34] on icon at bounding box center [355, 37] width 9 height 9
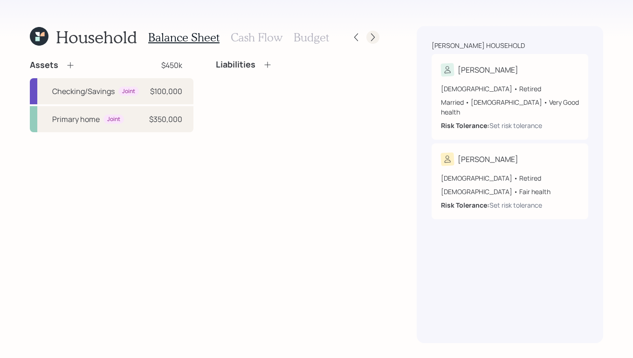
click at [369, 37] on icon at bounding box center [372, 37] width 9 height 9
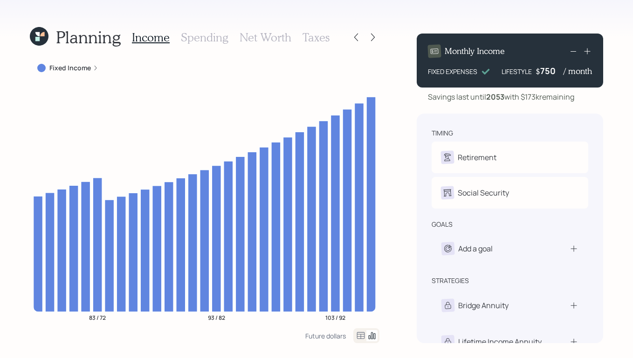
click at [81, 66] on label "Fixed Income" at bounding box center [69, 67] width 41 height 9
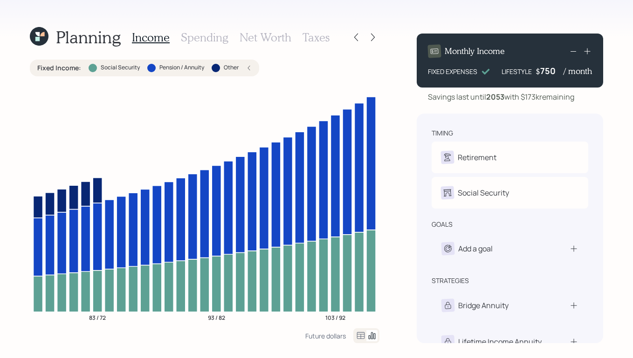
click at [395, 125] on div "Planning Income Spending Net Worth Taxes Fixed Income : Social Security Pension…" at bounding box center [316, 179] width 633 height 358
click at [617, 107] on div "Planning Income Spending Net Worth Taxes Fixed Income : Social Security Pension…" at bounding box center [316, 179] width 633 height 358
click at [372, 33] on icon at bounding box center [372, 37] width 9 height 9
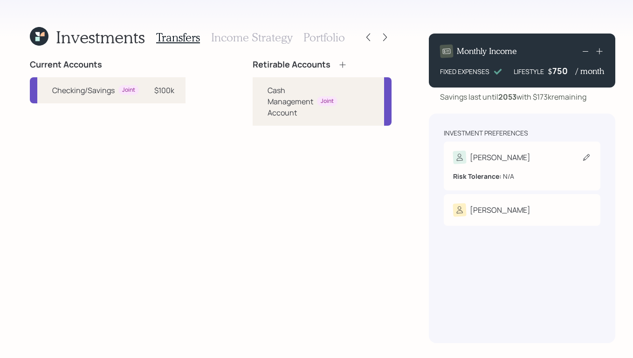
click at [516, 161] on div "[PERSON_NAME]" at bounding box center [522, 157] width 138 height 13
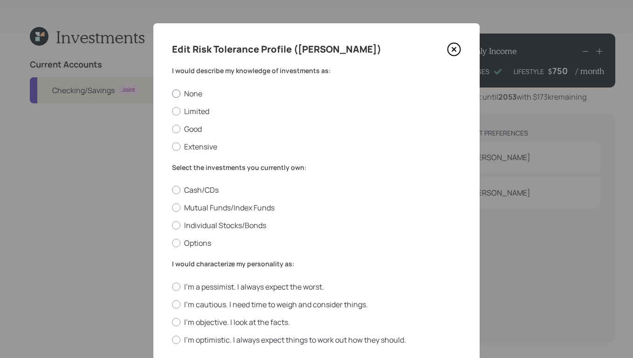
click at [178, 96] on label "None" at bounding box center [316, 94] width 289 height 10
click at [172, 94] on input "None" at bounding box center [172, 93] width 0 height 0
radio input "true"
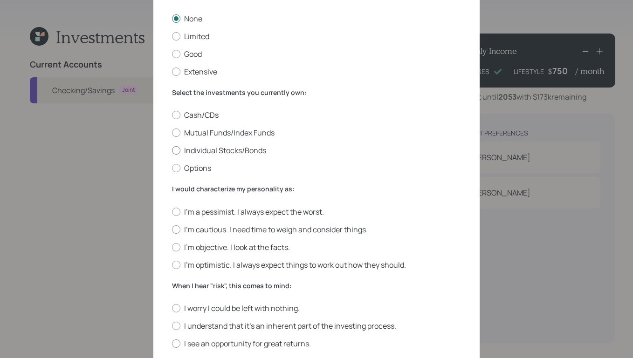
scroll to position [78, 0]
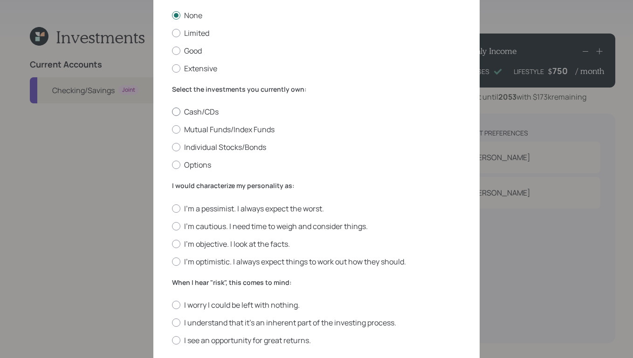
click at [174, 115] on div at bounding box center [176, 112] width 8 height 8
click at [172, 112] on input "Cash/CDs" at bounding box center [172, 112] width 0 height 0
radio input "true"
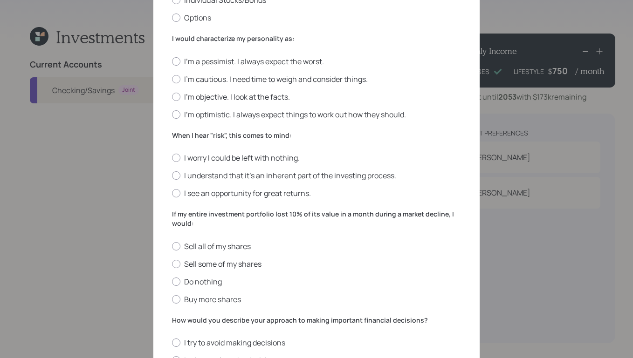
scroll to position [227, 0]
click at [174, 97] on div at bounding box center [176, 96] width 8 height 8
click at [172, 96] on input "I'm objective. I look at the facts." at bounding box center [172, 96] width 0 height 0
radio input "true"
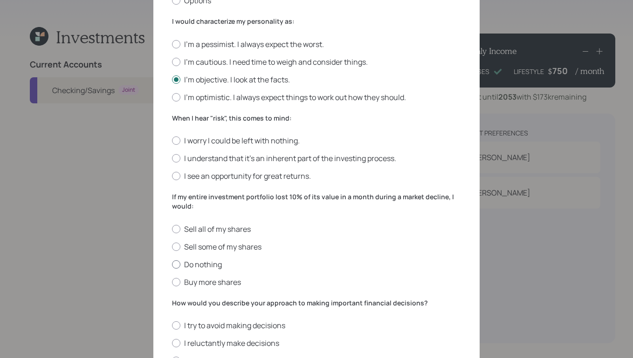
scroll to position [296, 0]
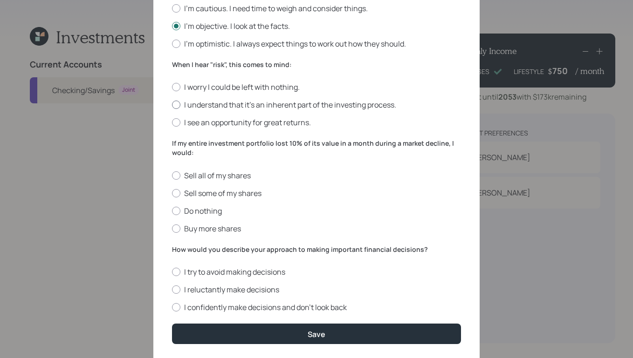
click at [173, 106] on div at bounding box center [176, 105] width 8 height 8
click at [172, 105] on input "I understand that it’s an inherent part of the investing process." at bounding box center [172, 105] width 0 height 0
radio input "true"
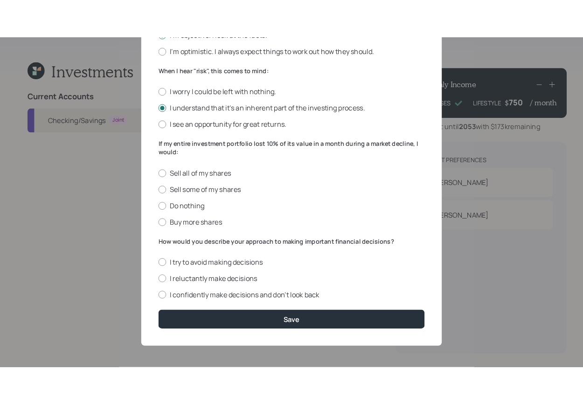
scroll to position [324, 0]
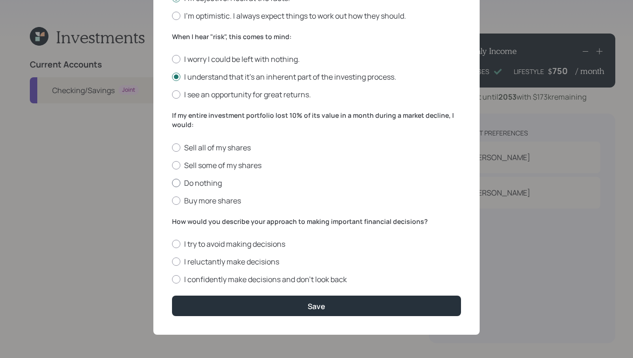
click at [177, 184] on label "Do nothing" at bounding box center [316, 183] width 289 height 10
click at [172, 183] on input "Do nothing" at bounding box center [172, 183] width 0 height 0
radio input "true"
click at [175, 281] on div at bounding box center [176, 279] width 8 height 8
click at [172, 280] on input "I confidently make decisions and don’t look back" at bounding box center [172, 280] width 0 height 0
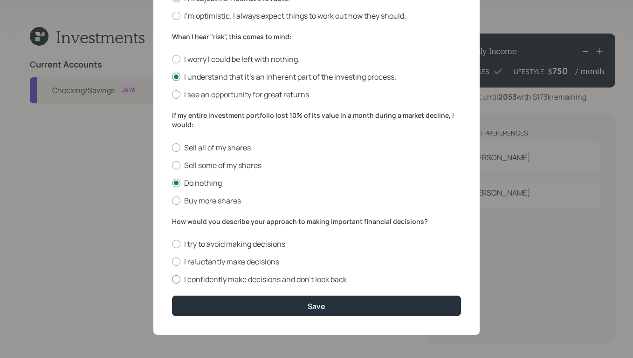
radio input "true"
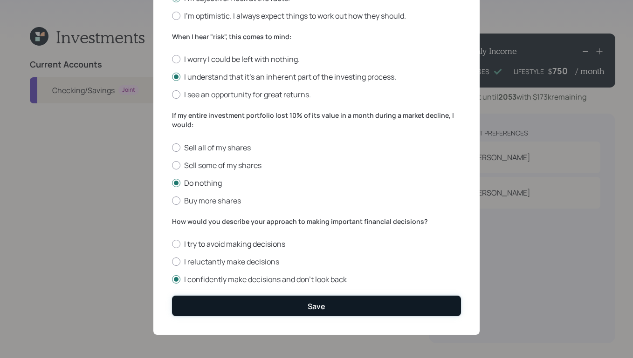
click at [285, 305] on button "Save" at bounding box center [316, 306] width 289 height 20
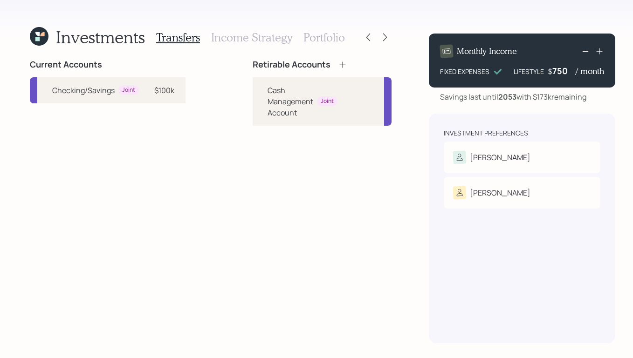
click at [338, 64] on icon at bounding box center [342, 64] width 9 height 9
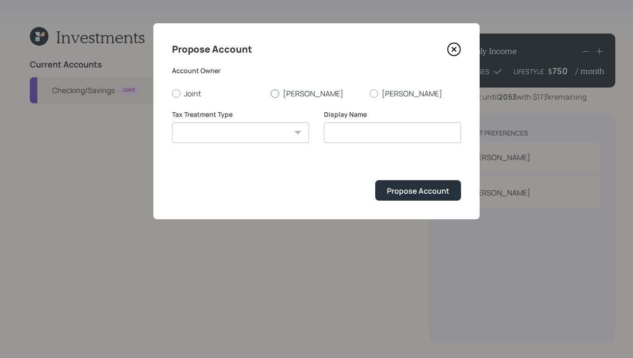
click at [271, 93] on div at bounding box center [275, 93] width 8 height 8
click at [270, 93] on input "[PERSON_NAME]" at bounding box center [270, 93] width 0 height 0
radio input "true"
click at [250, 128] on select "[PERSON_NAME] Taxable Traditional" at bounding box center [240, 133] width 137 height 21
select select "taxable"
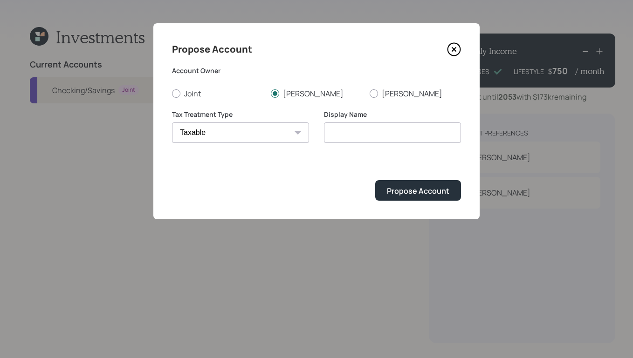
click at [172, 123] on select "[PERSON_NAME] Taxable Traditional" at bounding box center [240, 133] width 137 height 21
type input "Taxable"
click at [436, 187] on div "Propose Account" at bounding box center [418, 191] width 62 height 10
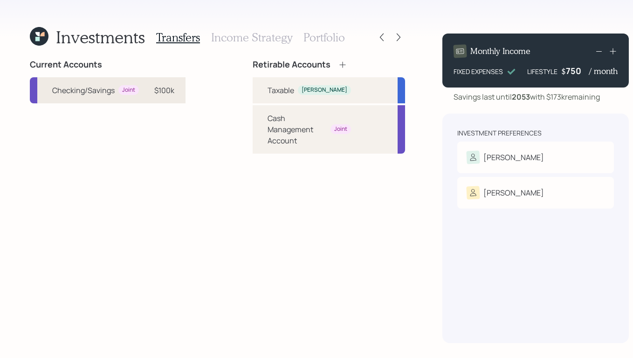
drag, startPoint x: 177, startPoint y: 86, endPoint x: 171, endPoint y: 87, distance: 6.6
click at [177, 86] on div "Checking/Savings Joint $100k" at bounding box center [108, 90] width 156 height 26
click at [278, 92] on div "Taxable" at bounding box center [281, 90] width 27 height 11
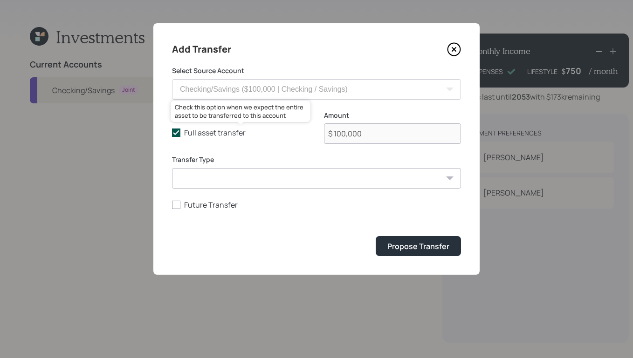
click at [177, 131] on icon at bounding box center [176, 133] width 8 height 8
click at [172, 133] on input "Full asset transfer" at bounding box center [172, 133] width 0 height 0
checkbox input "false"
click at [227, 88] on form "Select Source Account Checking/Savings ($100,000 | Checking / Savings) Full ass…" at bounding box center [316, 161] width 289 height 190
type input "$ 85,000"
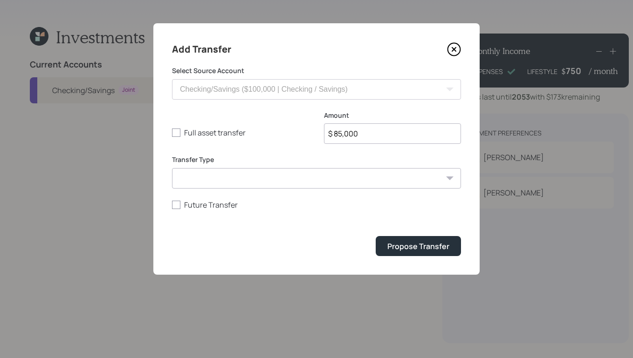
click at [253, 180] on select "ACAT Transfer Non ACAT Transfer Capitalize Rollover Rollover Deposit" at bounding box center [316, 178] width 289 height 21
select select "deposit"
click at [172, 168] on select "ACAT Transfer Non ACAT Transfer Capitalize Rollover Rollover Deposit" at bounding box center [316, 178] width 289 height 21
click at [424, 249] on div "Propose Transfer" at bounding box center [418, 246] width 62 height 10
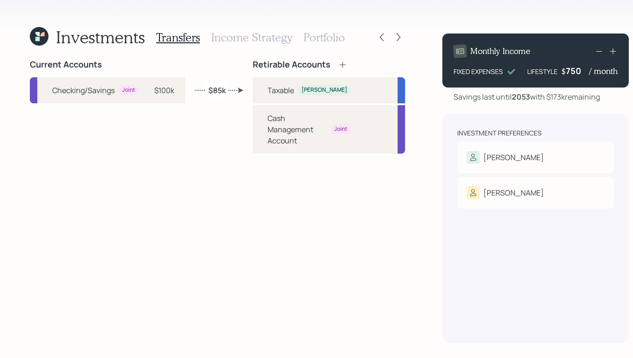
click at [256, 268] on div "Retirable Accounts Taxable [PERSON_NAME] Management Account Joint" at bounding box center [329, 202] width 152 height 284
click at [318, 83] on div "Taxable [PERSON_NAME]" at bounding box center [329, 90] width 152 height 26
select select "taxable"
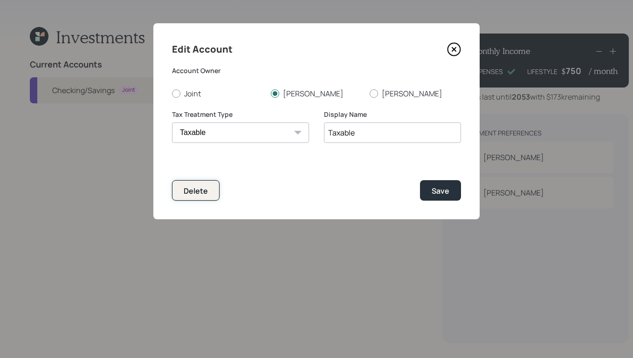
click at [180, 191] on button "Delete" at bounding box center [196, 190] width 48 height 20
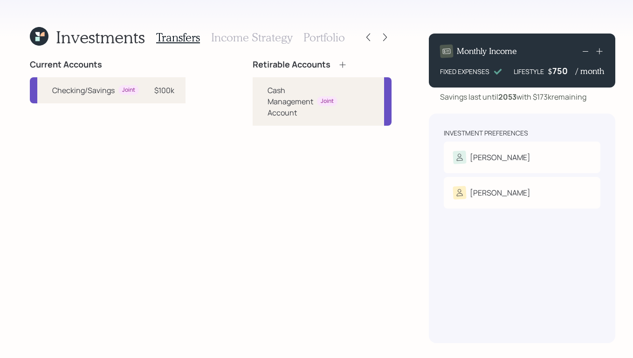
click at [345, 66] on icon at bounding box center [342, 64] width 9 height 9
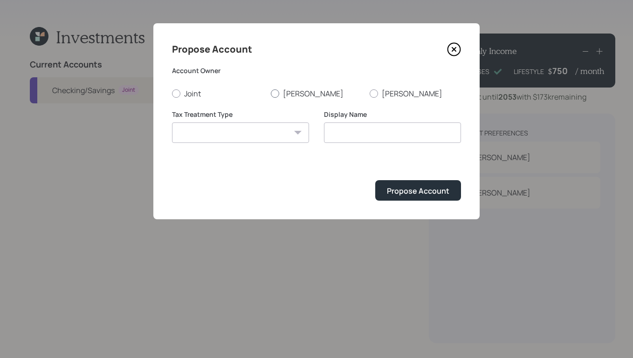
click at [277, 92] on div at bounding box center [275, 93] width 8 height 8
click at [271, 93] on input "[PERSON_NAME]" at bounding box center [270, 93] width 0 height 0
radio input "true"
click at [293, 136] on select "[PERSON_NAME] Taxable Traditional" at bounding box center [240, 133] width 137 height 21
select select "taxable"
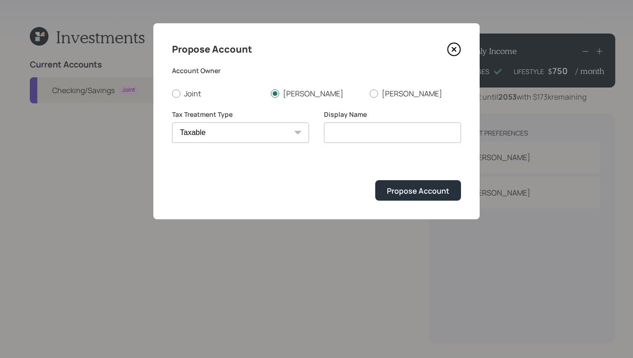
click at [172, 123] on select "[PERSON_NAME] Taxable Traditional" at bounding box center [240, 133] width 137 height 21
type input "Taxable"
click at [417, 196] on div "Propose Account" at bounding box center [418, 191] width 62 height 10
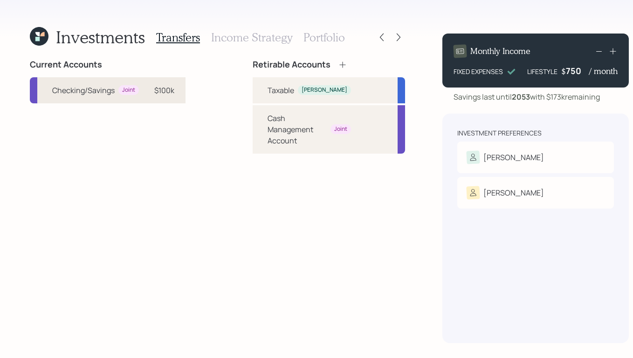
click at [159, 95] on div "$100k" at bounding box center [164, 90] width 20 height 11
click at [285, 89] on div "Taxable" at bounding box center [281, 90] width 27 height 11
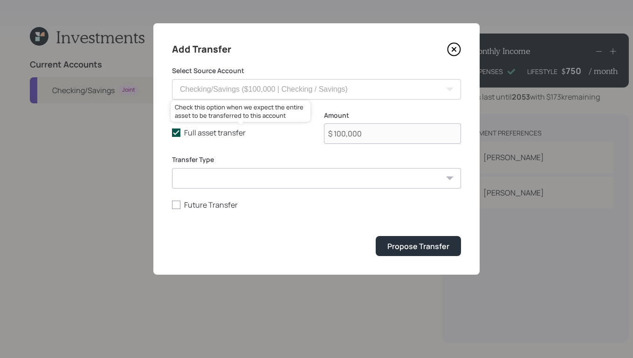
click at [176, 130] on icon at bounding box center [176, 133] width 8 height 8
click at [172, 133] on input "Full asset transfer" at bounding box center [172, 133] width 0 height 0
checkbox input "false"
click at [210, 97] on form "Select Source Account Checking/Savings ($100,000 | Checking / Savings) Full ass…" at bounding box center [316, 161] width 289 height 190
type input "$ 70,000"
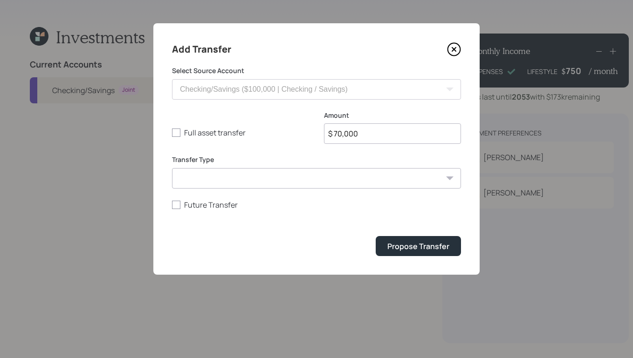
click at [309, 172] on select "ACAT Transfer Non ACAT Transfer Capitalize Rollover Rollover Deposit" at bounding box center [316, 178] width 289 height 21
select select "deposit"
click at [172, 168] on select "ACAT Transfer Non ACAT Transfer Capitalize Rollover Rollover Deposit" at bounding box center [316, 178] width 289 height 21
drag, startPoint x: 393, startPoint y: 247, endPoint x: 345, endPoint y: 279, distance: 57.8
click at [393, 247] on div "Propose Transfer" at bounding box center [418, 246] width 62 height 10
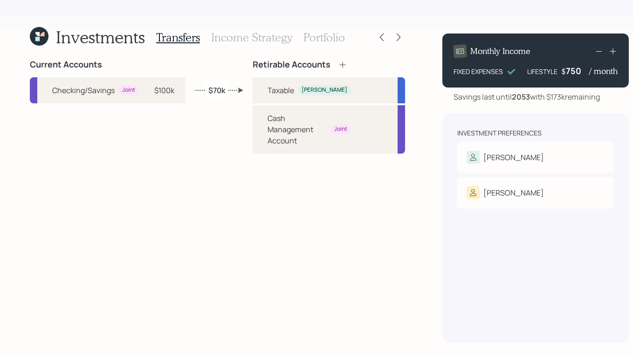
click at [319, 40] on h3 "Portfolio" at bounding box center [323, 38] width 41 height 14
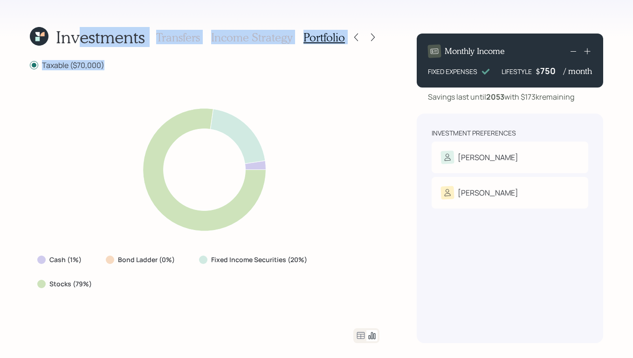
click at [24, 132] on div "Investments Transfers Income Strategy Portfolio Taxable ($70,000) Cash (1%) Bon…" at bounding box center [316, 179] width 633 height 358
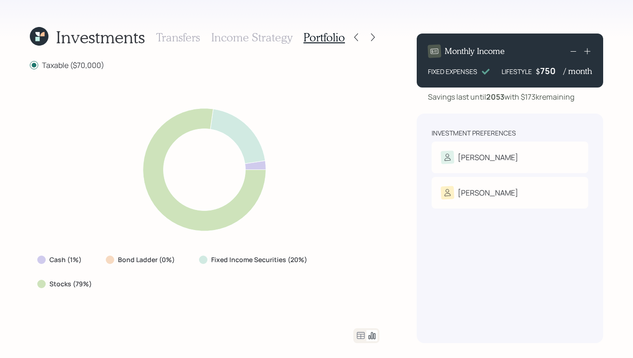
click at [316, 113] on div "Cash (1%) Bond Ladder (0%) Fixed Income Securities (20%) Stocks (79%)" at bounding box center [205, 200] width 350 height 236
drag, startPoint x: 245, startPoint y: 167, endPoint x: 277, endPoint y: 167, distance: 32.2
click at [277, 167] on icon at bounding box center [205, 170] width 210 height 142
drag, startPoint x: 80, startPoint y: 257, endPoint x: 37, endPoint y: 256, distance: 42.9
click at [37, 256] on div "Cash (1%)" at bounding box center [60, 259] width 46 height 9
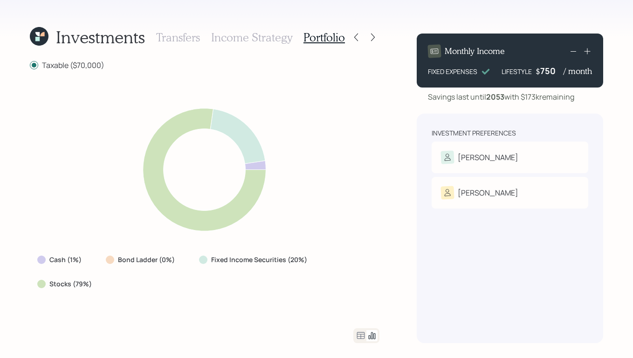
click at [397, 176] on div "Investments Transfers Income Strategy Portfolio Taxable ($70,000) Cash (1%) Bon…" at bounding box center [316, 179] width 633 height 358
click at [274, 165] on icon at bounding box center [205, 170] width 210 height 142
click at [319, 221] on div "Cash (1%) Bond Ladder (0%) Fixed Income Securities (20%) Stocks (79%)" at bounding box center [205, 200] width 350 height 236
drag, startPoint x: 79, startPoint y: 261, endPoint x: 30, endPoint y: 257, distance: 49.0
click at [30, 257] on div "Cash (1%)" at bounding box center [60, 260] width 61 height 17
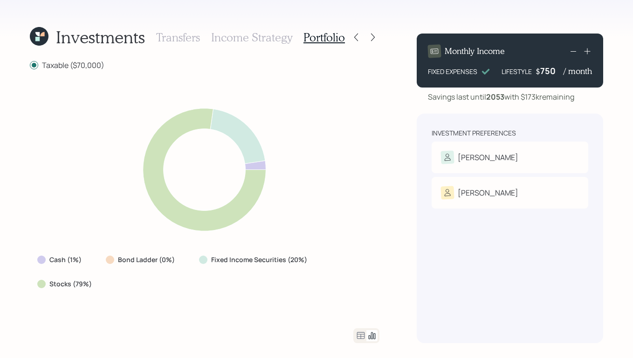
click at [100, 151] on icon at bounding box center [205, 170] width 210 height 142
drag, startPoint x: 211, startPoint y: 261, endPoint x: 318, endPoint y: 261, distance: 106.7
click at [318, 261] on div "Cash (1%) Bond Ladder (0%) Fixed Income Securities (20%) Stocks (79%)" at bounding box center [205, 272] width 350 height 41
click at [278, 257] on label "Fixed Income Securities (20%)" at bounding box center [259, 259] width 96 height 9
drag, startPoint x: 91, startPoint y: 286, endPoint x: 50, endPoint y: 282, distance: 41.6
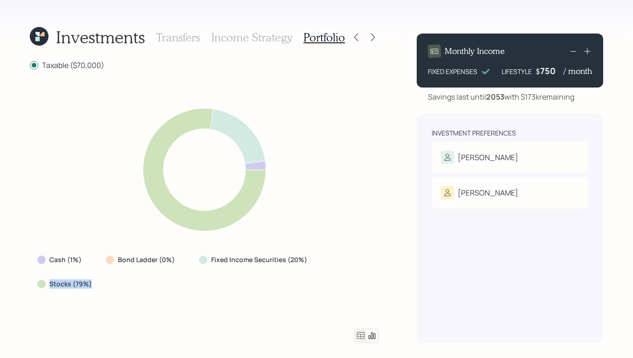
click at [50, 282] on div "Stocks (79%)" at bounding box center [65, 284] width 71 height 17
click at [125, 294] on div "Cash (1%) Bond Ladder (0%) Fixed Income Securities (20%) Stocks (79%)" at bounding box center [205, 200] width 350 height 236
click at [174, 310] on div "Cash (1%) Bond Ladder (0%) Fixed Income Securities (20%) Stocks (79%)" at bounding box center [205, 200] width 350 height 236
click at [429, 269] on div "Investment Preferences [PERSON_NAME] Tolerance: Moderate [PERSON_NAME] Toleranc…" at bounding box center [510, 229] width 186 height 230
click at [434, 245] on div "Investment Preferences [PERSON_NAME] Tolerance: Moderate [PERSON_NAME] Toleranc…" at bounding box center [510, 229] width 186 height 230
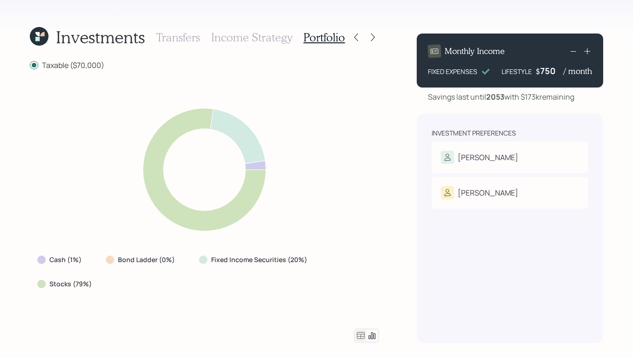
click at [360, 334] on icon at bounding box center [360, 335] width 11 height 11
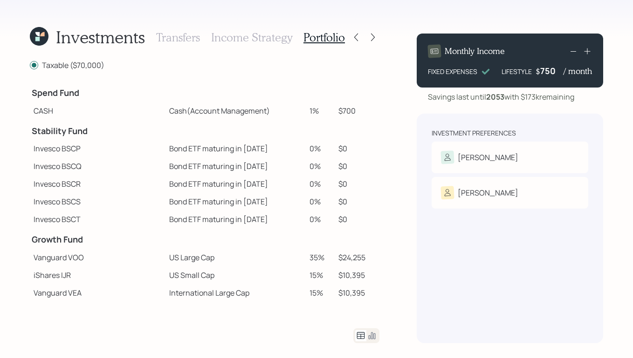
click at [371, 334] on icon at bounding box center [371, 335] width 11 height 11
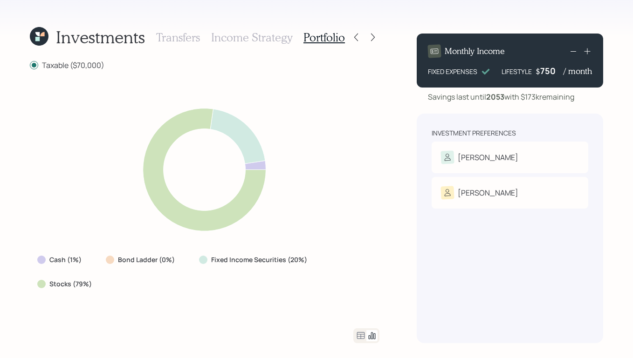
click at [309, 256] on div "Fixed Income Securities (20%)" at bounding box center [254, 260] width 125 height 17
drag, startPoint x: 306, startPoint y: 258, endPoint x: 238, endPoint y: 247, distance: 69.4
click at [229, 253] on div "Fixed Income Securities (20%)" at bounding box center [254, 260] width 125 height 17
click at [318, 247] on div "Cash (1%) Bond Ladder (0%) Fixed Income Securities (20%) Stocks (79%)" at bounding box center [205, 200] width 350 height 236
drag, startPoint x: 310, startPoint y: 261, endPoint x: 230, endPoint y: 255, distance: 80.0
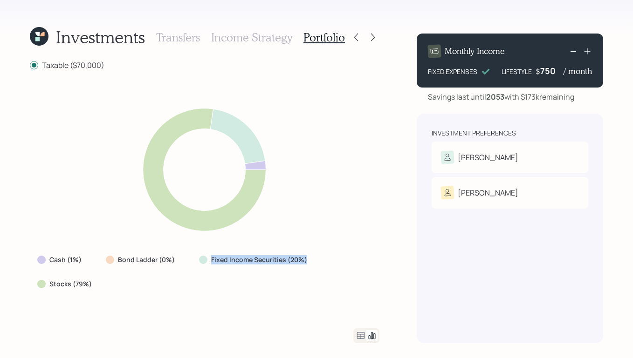
click at [230, 255] on div "Fixed Income Securities (20%)" at bounding box center [254, 260] width 125 height 17
click at [308, 229] on icon at bounding box center [205, 170] width 210 height 142
drag, startPoint x: 211, startPoint y: 259, endPoint x: 319, endPoint y: 267, distance: 108.9
click at [319, 267] on div "Cash (1%) Bond Ladder (0%) Fixed Income Securities (20%) Stocks (79%)" at bounding box center [205, 272] width 350 height 41
click at [319, 263] on div "Cash (1%) Bond Ladder (0%) Fixed Income Securities (20%) Stocks (79%)" at bounding box center [205, 272] width 350 height 41
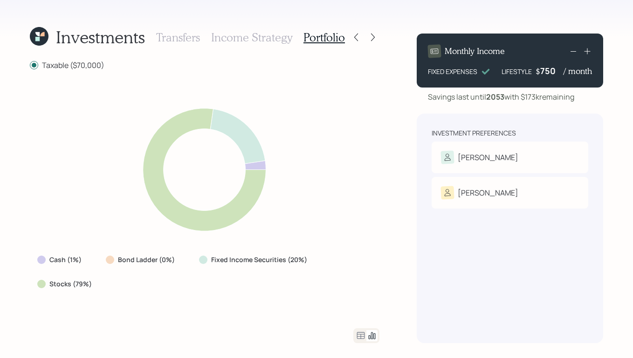
click at [355, 242] on div "Cash (1%) Bond Ladder (0%) Fixed Income Securities (20%) Stocks (79%)" at bounding box center [205, 200] width 350 height 236
click at [373, 40] on icon at bounding box center [372, 37] width 9 height 9
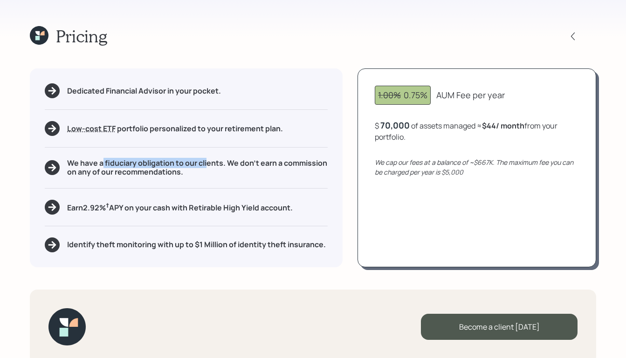
drag, startPoint x: 103, startPoint y: 164, endPoint x: 207, endPoint y: 164, distance: 104.4
click at [207, 165] on h5 "We have a fiduciary obligation to our clients. We don't earn a commission on an…" at bounding box center [197, 168] width 261 height 18
click at [246, 75] on div "Dedicated Financial Advisor in your pocket. Low-cost ETF Retirable uses diversi…" at bounding box center [186, 168] width 313 height 199
drag, startPoint x: 380, startPoint y: 127, endPoint x: 405, endPoint y: 126, distance: 24.7
click at [405, 126] on div "$ 70,000 of assets managed ≈ $44 / month from your portfolio ." at bounding box center [477, 131] width 204 height 23
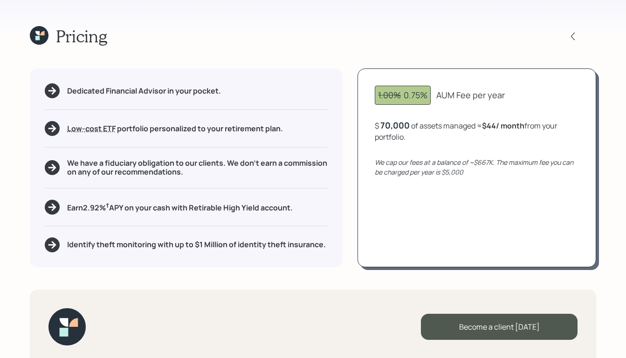
drag, startPoint x: 412, startPoint y: 156, endPoint x: 414, endPoint y: 137, distance: 19.3
click at [412, 155] on div "1.00% 0.75% AUM Fee per year $ 70,000 of assets managed ≈ $44 / month from your…" at bounding box center [476, 168] width 239 height 199
drag, startPoint x: 85, startPoint y: 206, endPoint x: 276, endPoint y: 218, distance: 191.0
click at [275, 218] on div "Dedicated Financial Advisor in your pocket. Low-cost ETF Retirable uses diversi…" at bounding box center [186, 168] width 313 height 199
click at [328, 213] on div "Earn 2.92 % † APY on your cash with Retirable High Yield account." at bounding box center [186, 207] width 283 height 15
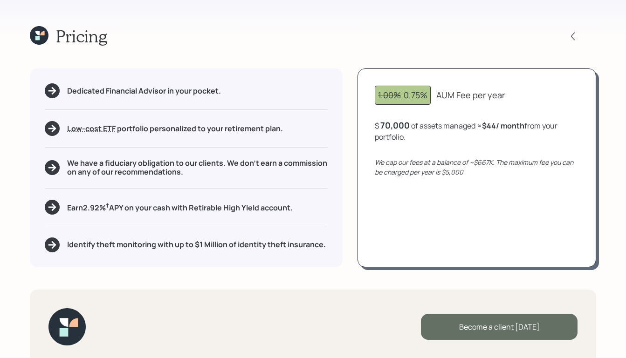
click at [477, 321] on div "Become a client [DATE]" at bounding box center [499, 327] width 157 height 26
click at [490, 329] on div "Become a client [DATE]" at bounding box center [499, 327] width 157 height 26
click at [486, 323] on div "Become a client [DATE]" at bounding box center [499, 327] width 157 height 26
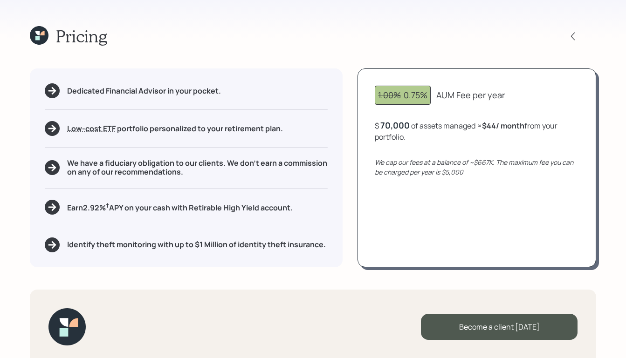
click at [41, 38] on icon at bounding box center [39, 35] width 19 height 19
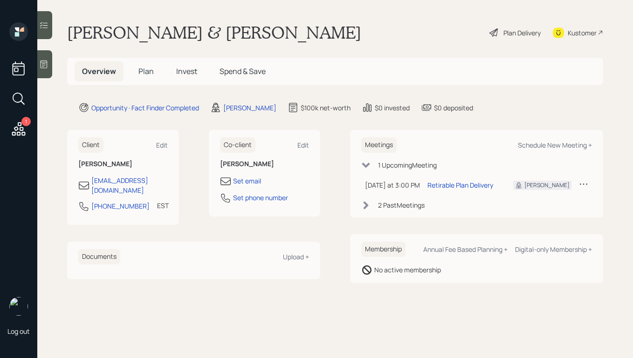
click at [145, 73] on span "Plan" at bounding box center [145, 71] width 15 height 10
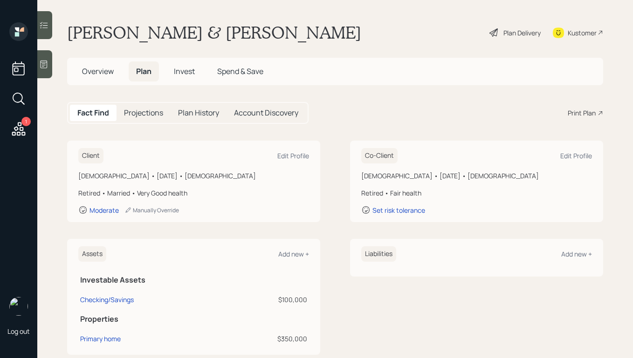
click at [199, 74] on h5 "Invest" at bounding box center [184, 72] width 36 height 20
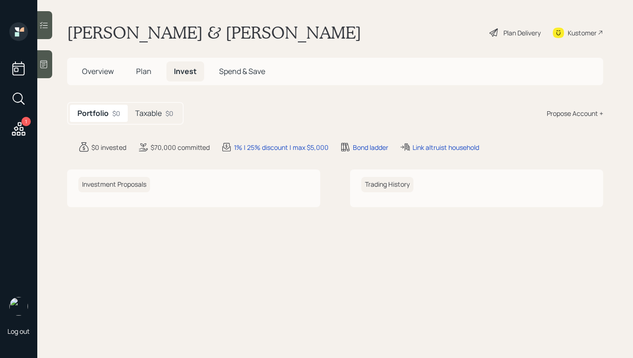
click at [148, 116] on h5 "Taxable" at bounding box center [148, 113] width 27 height 9
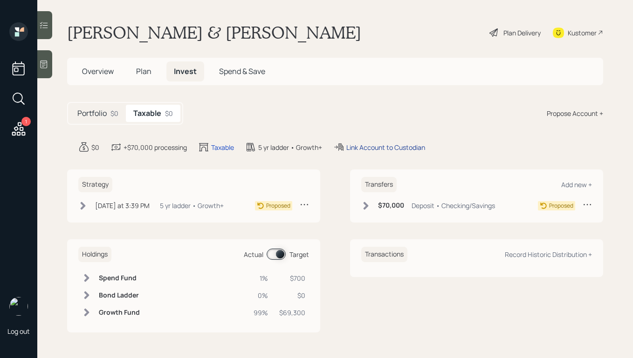
click at [382, 145] on div "Link Account to Custodian" at bounding box center [385, 148] width 79 height 10
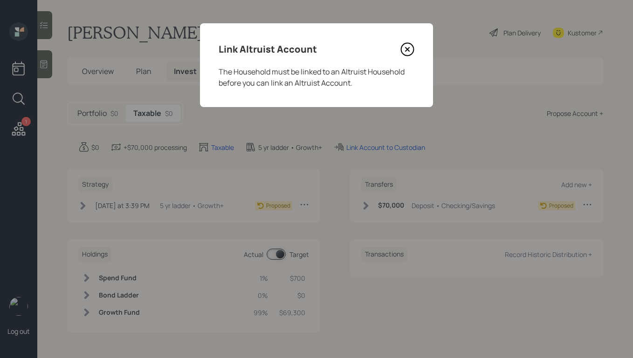
click at [410, 49] on icon at bounding box center [407, 49] width 14 height 14
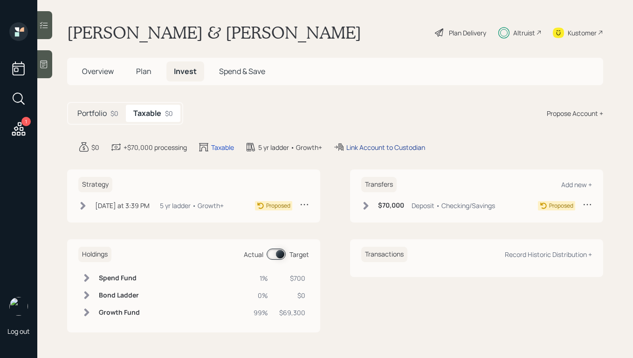
click at [376, 150] on div "Link Account to Custodian" at bounding box center [385, 148] width 79 height 10
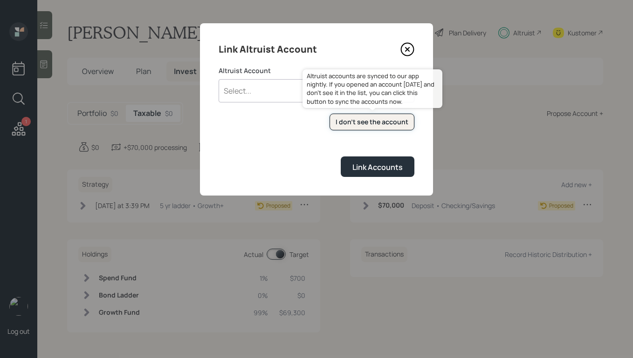
click at [380, 123] on div "I don't see the account" at bounding box center [372, 121] width 73 height 9
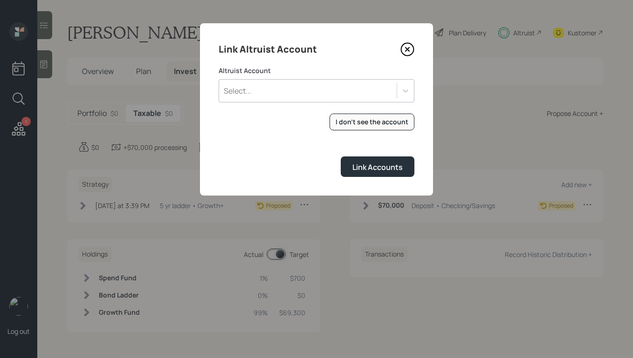
click at [409, 49] on icon at bounding box center [407, 49] width 14 height 14
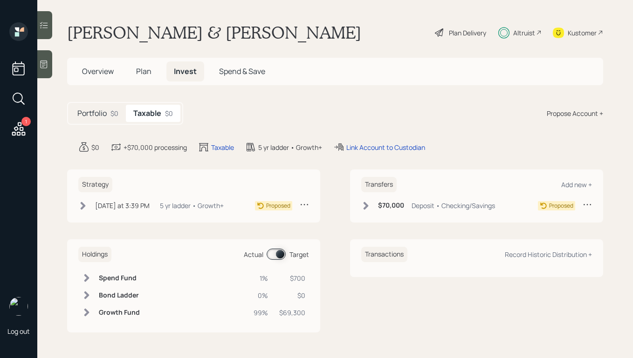
click at [91, 72] on span "Overview" at bounding box center [98, 71] width 32 height 10
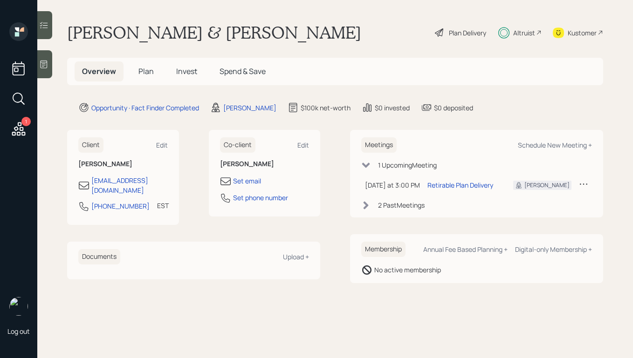
click at [150, 73] on span "Plan" at bounding box center [145, 71] width 15 height 10
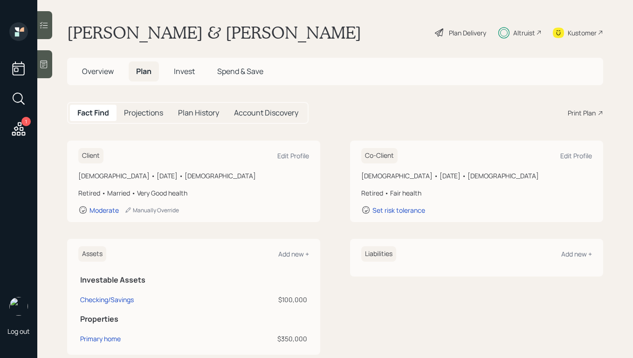
click at [96, 73] on span "Overview" at bounding box center [98, 71] width 32 height 10
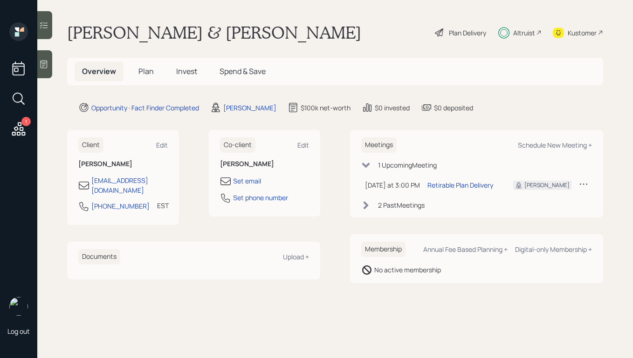
click at [148, 75] on span "Plan" at bounding box center [145, 71] width 15 height 10
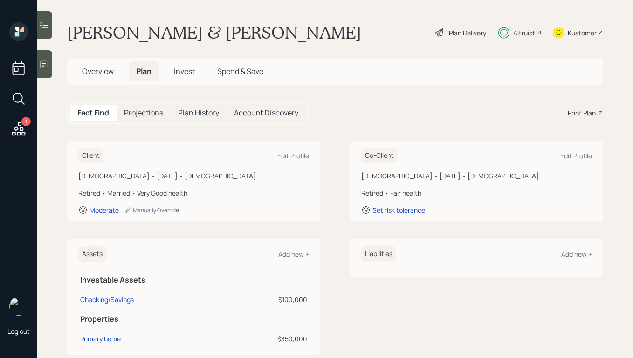
click at [452, 34] on div "Plan Delivery" at bounding box center [467, 33] width 37 height 10
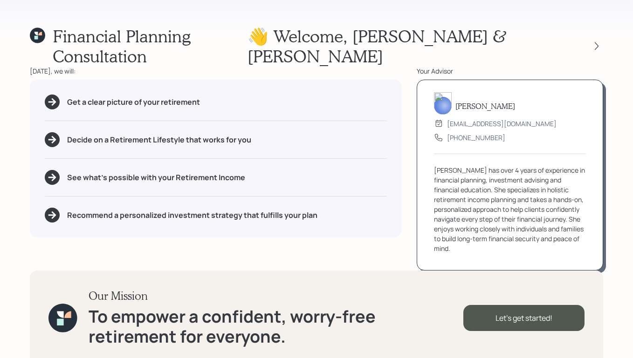
click at [601, 27] on div "👋 Welcome , [PERSON_NAME] & [PERSON_NAME]" at bounding box center [425, 46] width 356 height 40
click at [596, 41] on icon at bounding box center [596, 45] width 9 height 9
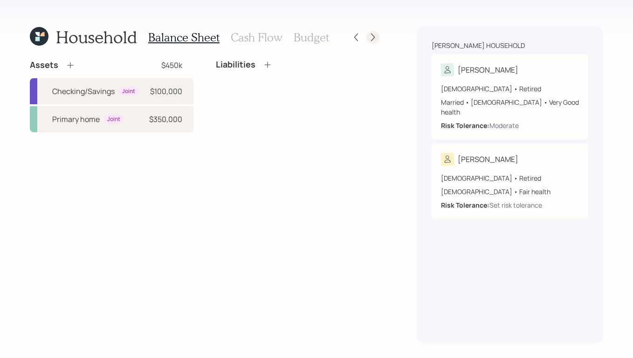
click at [371, 40] on icon at bounding box center [372, 37] width 9 height 9
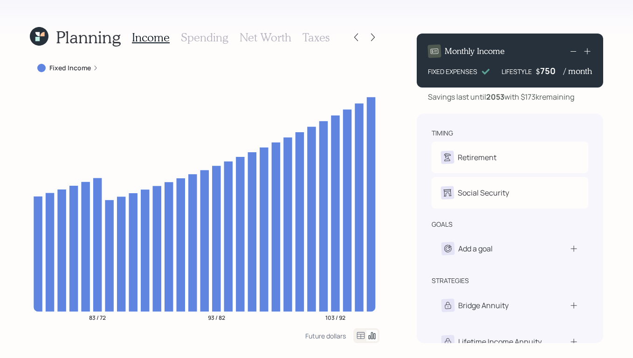
click at [371, 40] on icon at bounding box center [372, 37] width 9 height 9
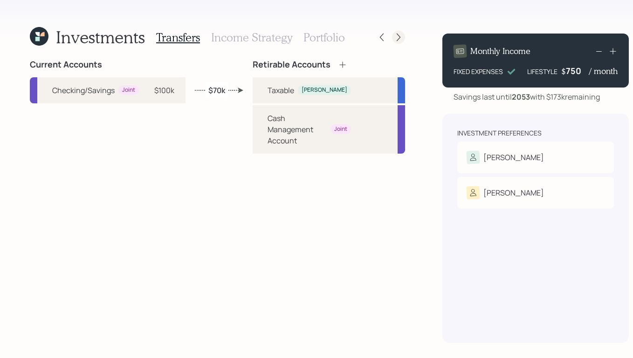
click at [392, 38] on div at bounding box center [398, 37] width 13 height 13
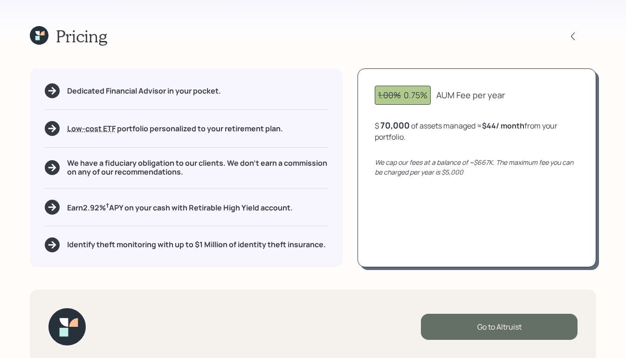
click at [480, 331] on div "Go to Altruist" at bounding box center [499, 327] width 157 height 26
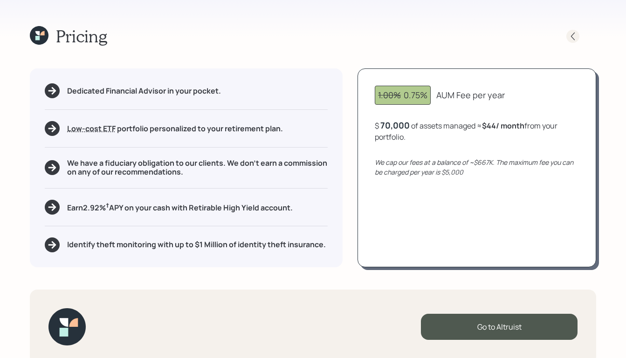
click at [575, 39] on icon at bounding box center [572, 36] width 9 height 9
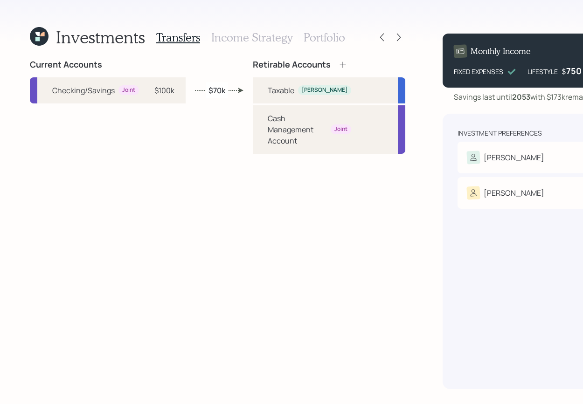
click at [32, 38] on icon at bounding box center [39, 36] width 19 height 19
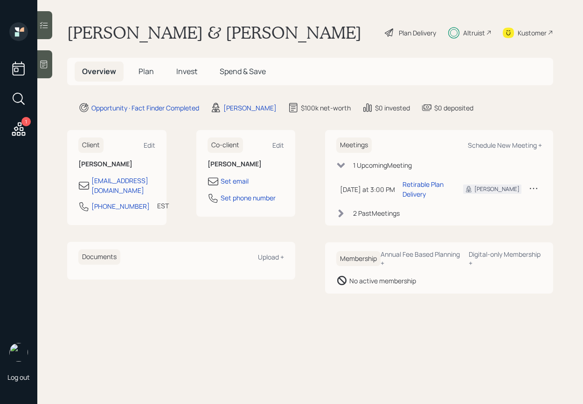
click at [391, 33] on icon at bounding box center [389, 32] width 11 height 11
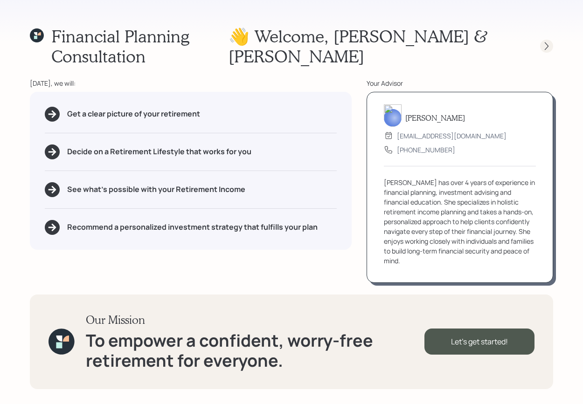
click at [547, 42] on icon at bounding box center [546, 45] width 9 height 9
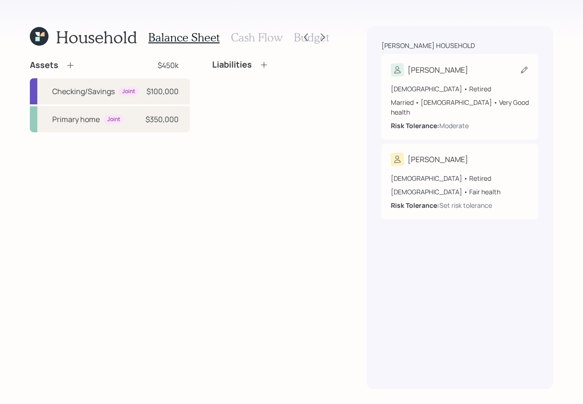
click at [475, 78] on div "[DEMOGRAPHIC_DATA] • Retired Married • [DEMOGRAPHIC_DATA] • Very Good health Ri…" at bounding box center [460, 103] width 138 height 54
select select "very_good"
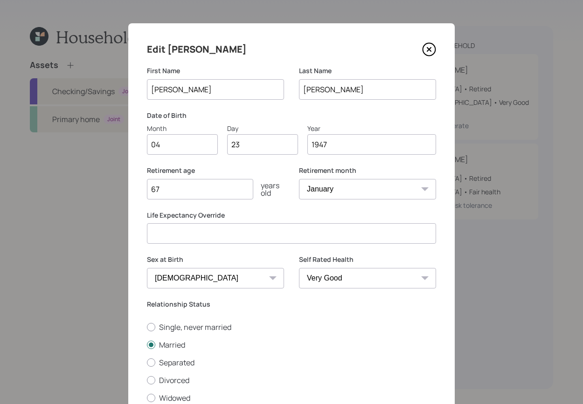
click at [431, 50] on icon at bounding box center [429, 49] width 13 height 13
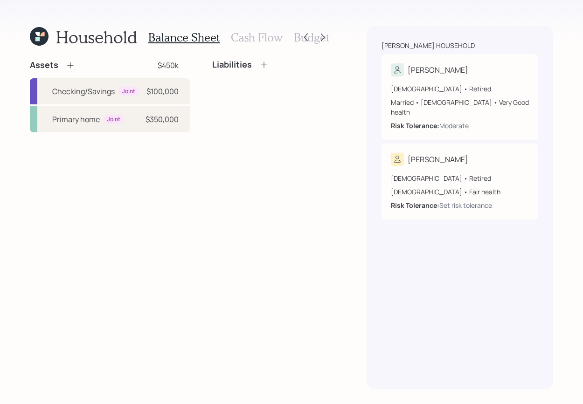
click at [32, 37] on icon at bounding box center [39, 36] width 19 height 19
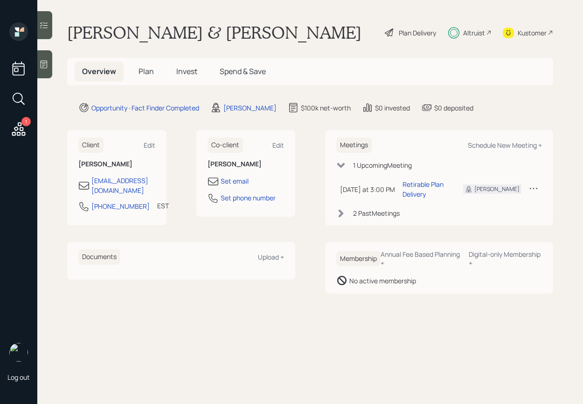
click at [11, 94] on icon at bounding box center [18, 98] width 17 height 17
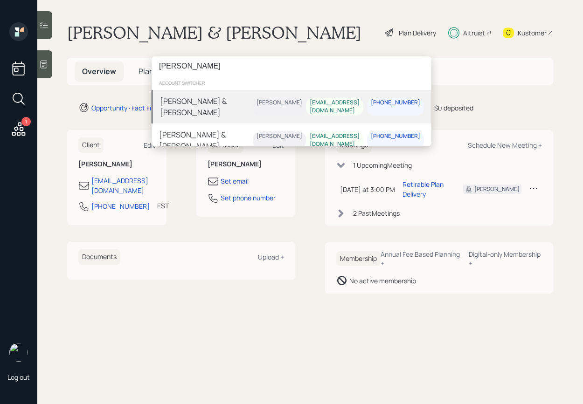
type input "[PERSON_NAME]"
click at [228, 98] on div "[PERSON_NAME] & [PERSON_NAME]" at bounding box center [206, 107] width 93 height 22
